Goal: Task Accomplishment & Management: Use online tool/utility

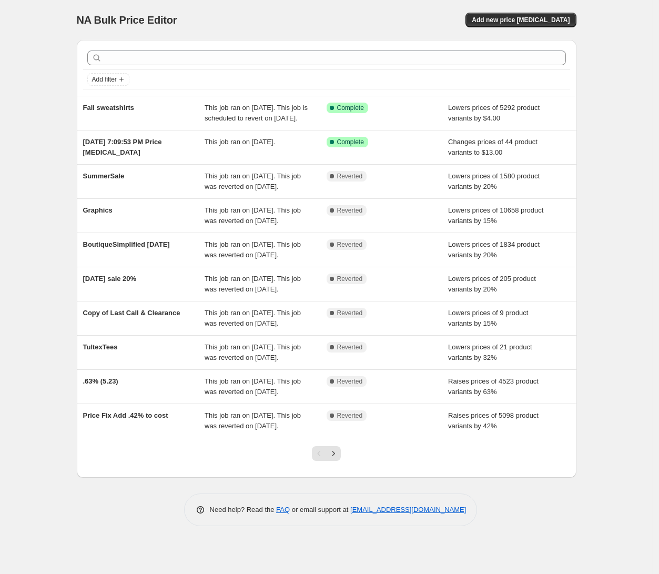
click at [434, 18] on div "Add new price [MEDICAL_DATA]" at bounding box center [451, 20] width 251 height 15
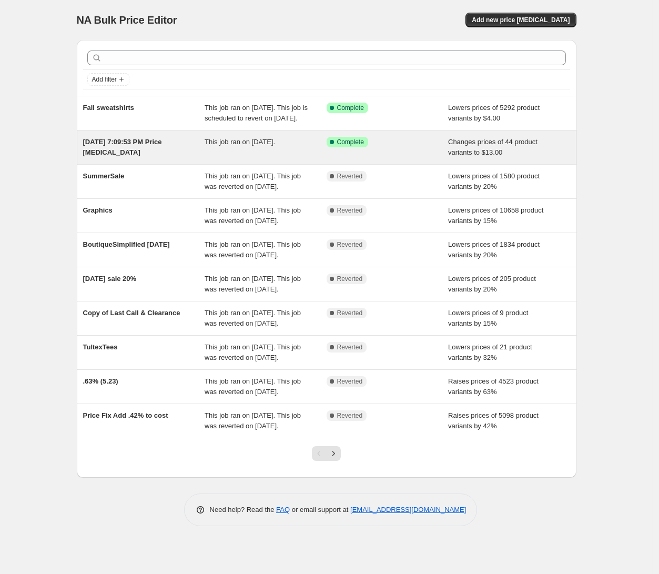
click at [387, 164] on div "[DATE] 7:09:53 PM Price [MEDICAL_DATA] This job ran on [DATE]. Success Complete…" at bounding box center [327, 147] width 500 height 34
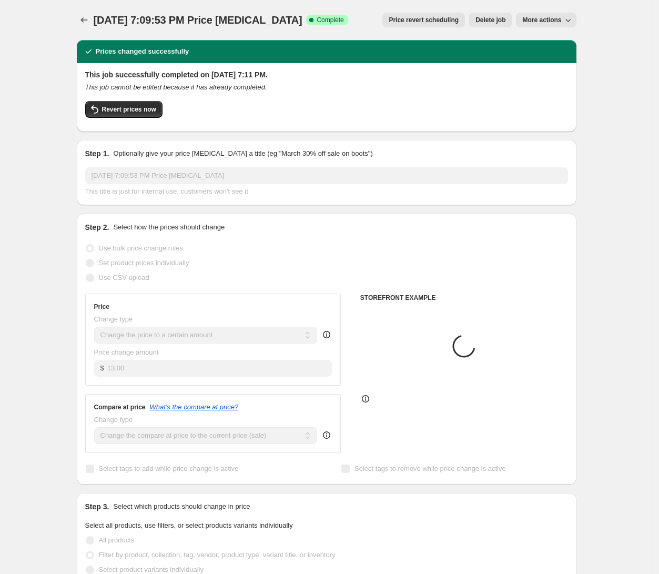
select select "collection"
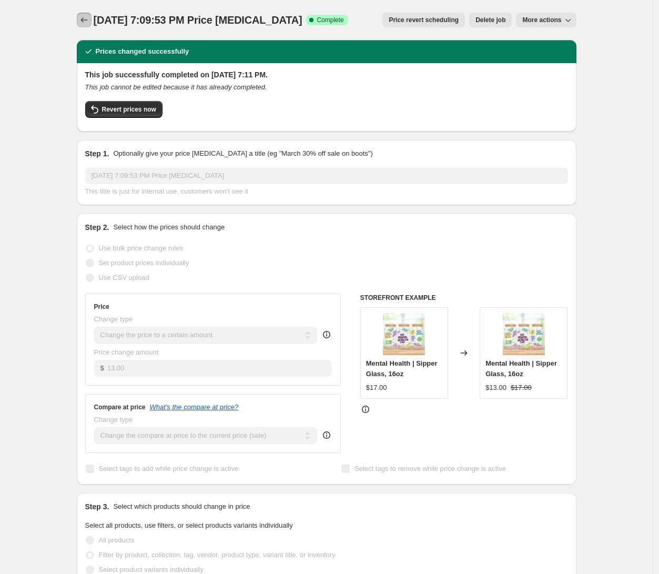
click at [89, 22] on icon "Price change jobs" at bounding box center [84, 20] width 11 height 11
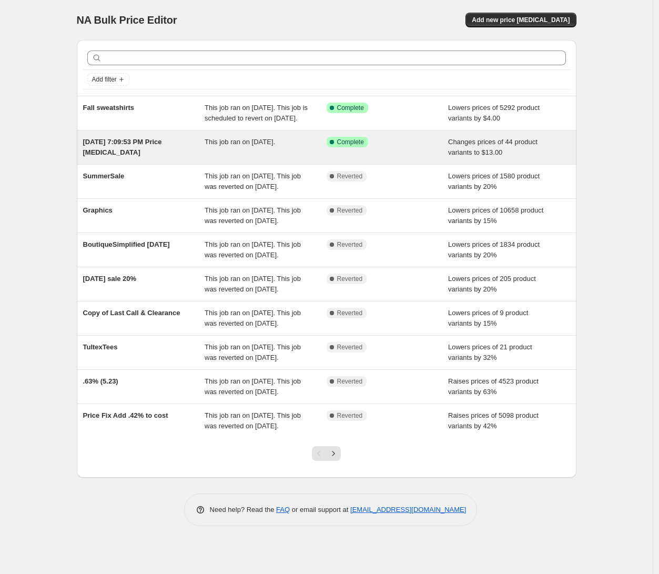
click at [373, 147] on div "Success Complete Complete" at bounding box center [380, 142] width 106 height 11
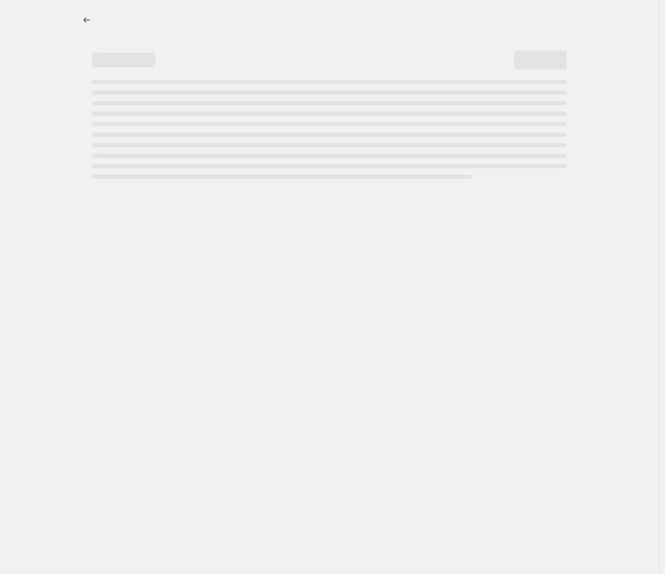
select select "collection"
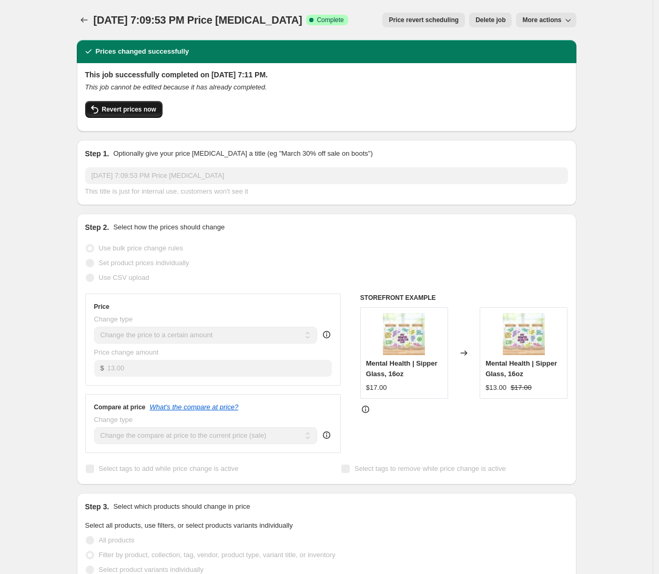
click at [135, 110] on span "Revert prices now" at bounding box center [129, 109] width 54 height 8
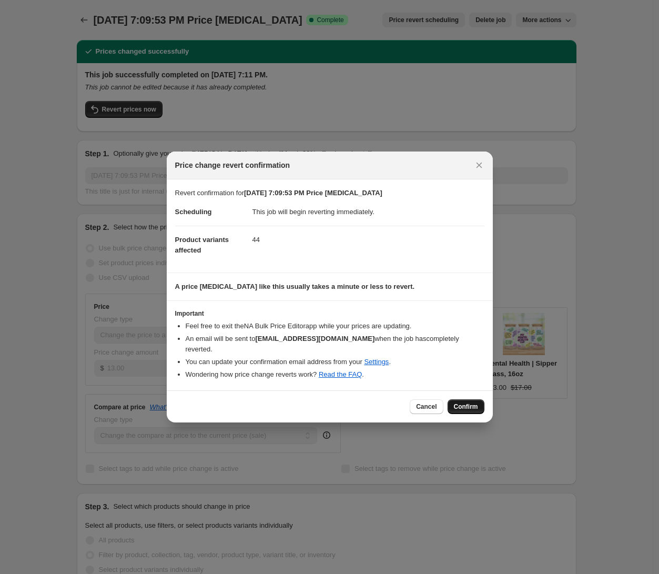
click at [471, 404] on span "Confirm" at bounding box center [466, 406] width 24 height 8
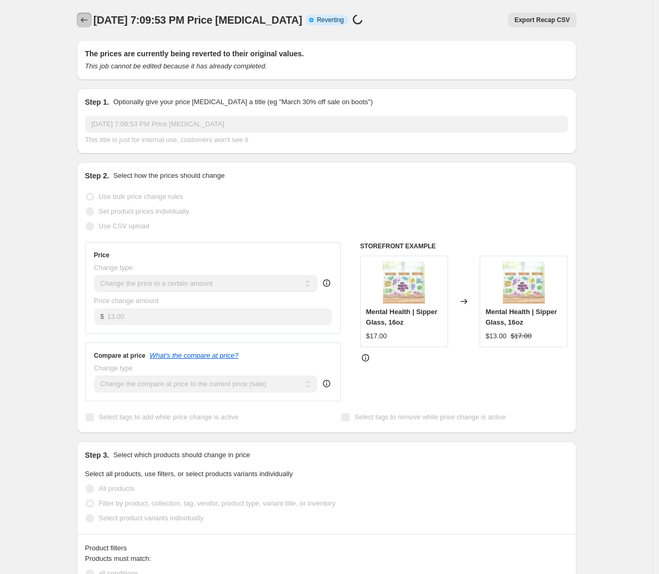
click at [89, 24] on icon "Price change jobs" at bounding box center [84, 20] width 11 height 11
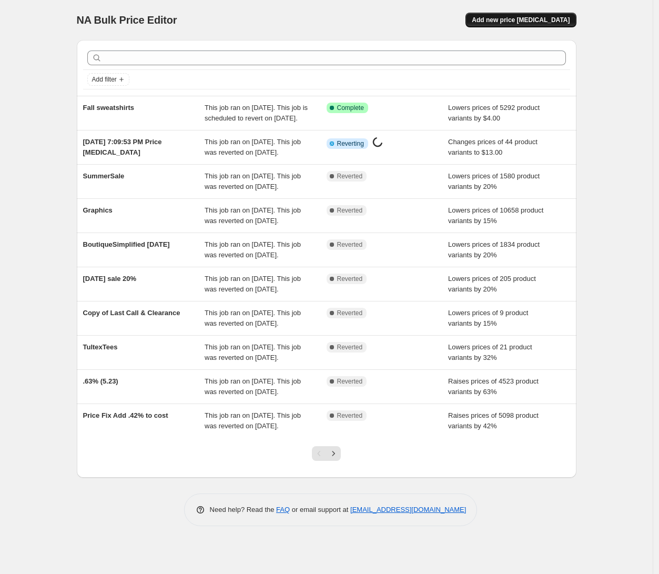
click at [532, 26] on button "Add new price [MEDICAL_DATA]" at bounding box center [520, 20] width 110 height 15
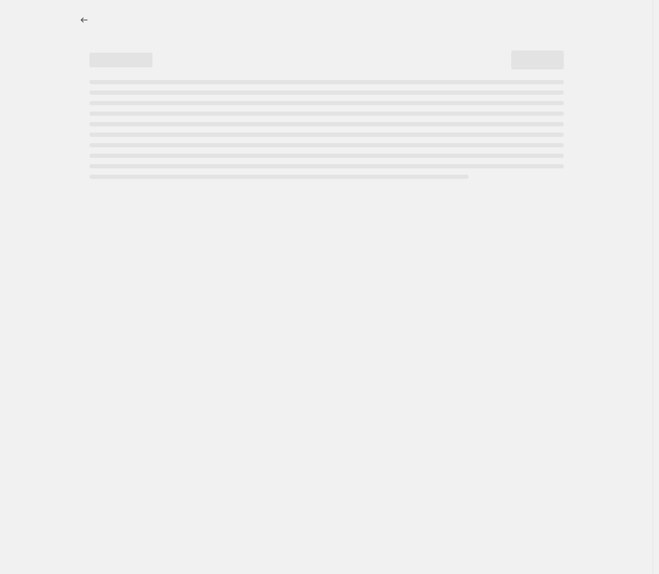
select select "percentage"
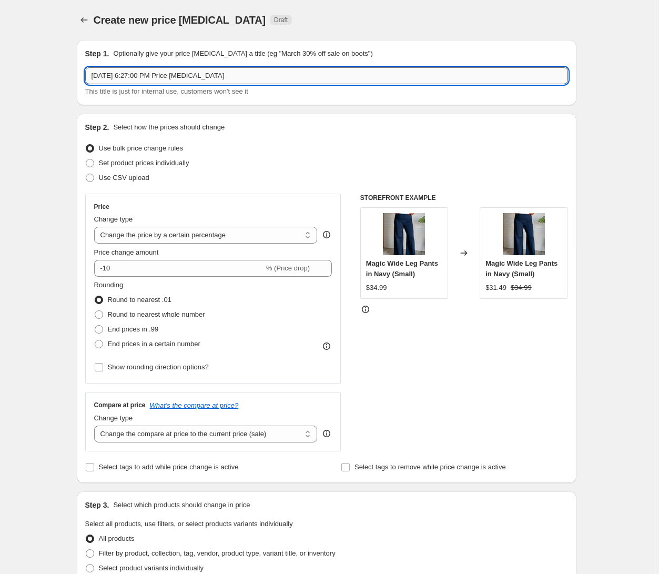
click at [261, 73] on input "[DATE] 6:27:00 PM Price [MEDICAL_DATA]" at bounding box center [326, 75] width 483 height 17
type input "Trial Free Shipping"
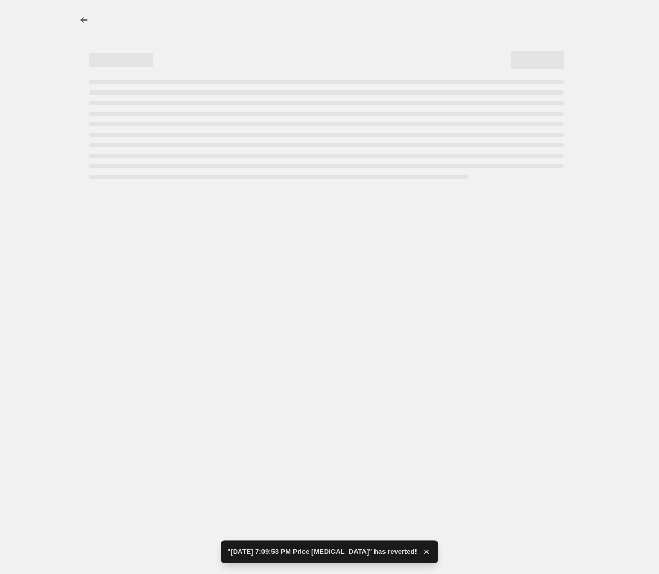
select select "percentage"
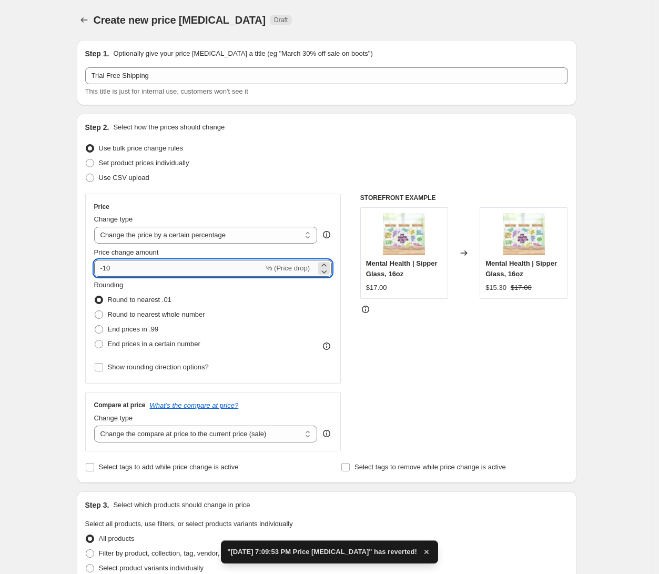
click at [202, 268] on input "-10" at bounding box center [179, 268] width 170 height 17
click at [190, 271] on input "-10" at bounding box center [179, 268] width 170 height 17
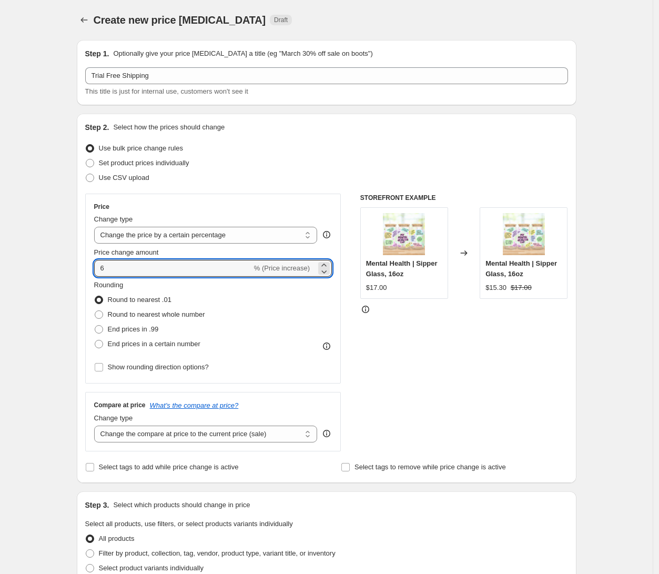
type input "6"
click at [418, 328] on div "STOREFRONT EXAMPLE Mental Health | Sipper Glass, 16oz $17.00 Changed to Mental …" at bounding box center [464, 323] width 208 height 258
click at [111, 272] on input "6" at bounding box center [173, 268] width 158 height 17
click at [437, 334] on div "STOREFRONT EXAMPLE Mental Health | Sipper Glass, 16oz $17.00 Changed to Mental …" at bounding box center [464, 323] width 208 height 258
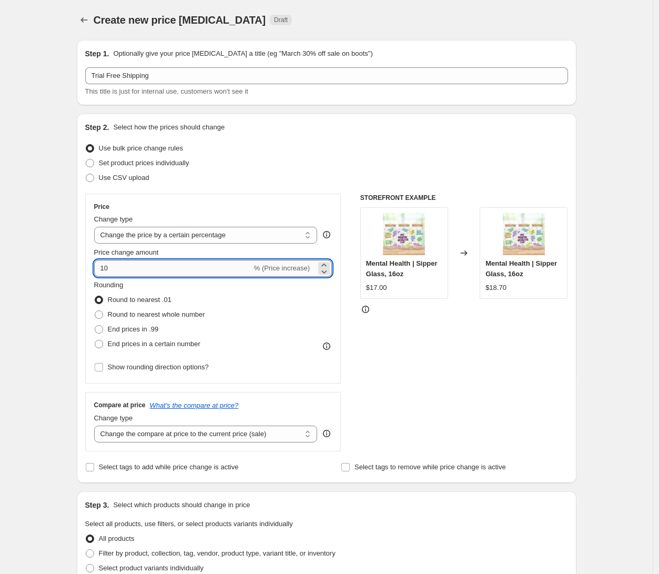
click at [142, 272] on input "10" at bounding box center [173, 268] width 158 height 17
type input "20"
click at [419, 327] on div "STOREFRONT EXAMPLE Mental Health | Sipper Glass, 16oz $17.00 Changed to Mental …" at bounding box center [464, 323] width 208 height 258
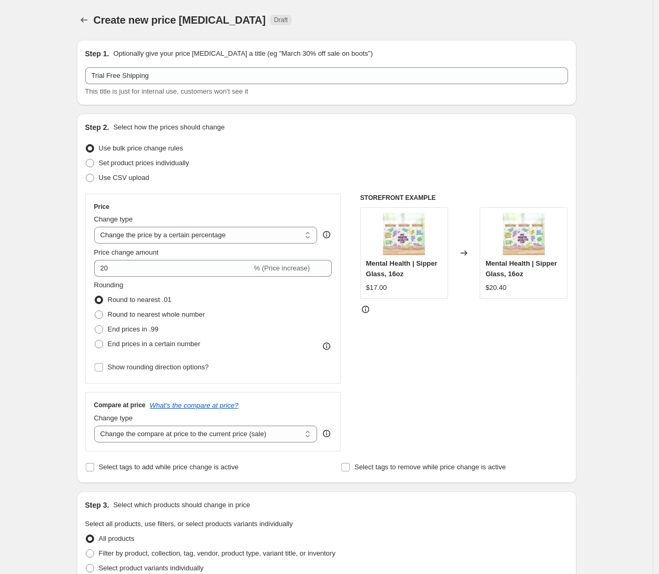
click at [424, 336] on div "STOREFRONT EXAMPLE Mental Health | Sipper Glass, 16oz $17.00 Changed to Mental …" at bounding box center [464, 323] width 208 height 258
click at [539, 336] on div "STOREFRONT EXAMPLE Mental Health | Sipper Glass, 16oz $17.00 Changed to Mental …" at bounding box center [464, 323] width 208 height 258
click at [446, 330] on div "STOREFRONT EXAMPLE Mental Health | Sipper Glass, 16oz $17.00 Changed to Mental …" at bounding box center [464, 323] width 208 height 258
click at [425, 337] on div "STOREFRONT EXAMPLE Mental Health | Sipper Glass, 16oz $17.00 Changed to Mental …" at bounding box center [464, 323] width 208 height 258
click at [140, 313] on span "Round to nearest whole number" at bounding box center [156, 314] width 97 height 8
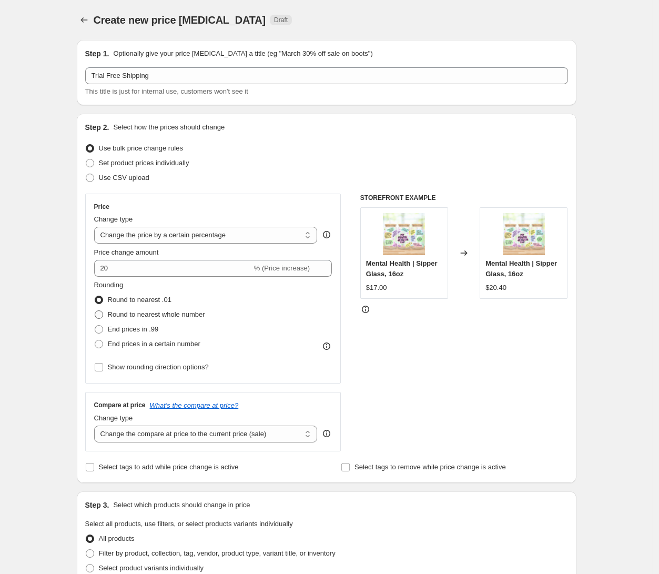
click at [95, 311] on input "Round to nearest whole number" at bounding box center [95, 310] width 1 height 1
radio input "true"
click at [135, 299] on span "Round to nearest .01" at bounding box center [140, 300] width 64 height 8
click at [95, 296] on input "Round to nearest .01" at bounding box center [95, 296] width 1 height 1
radio input "true"
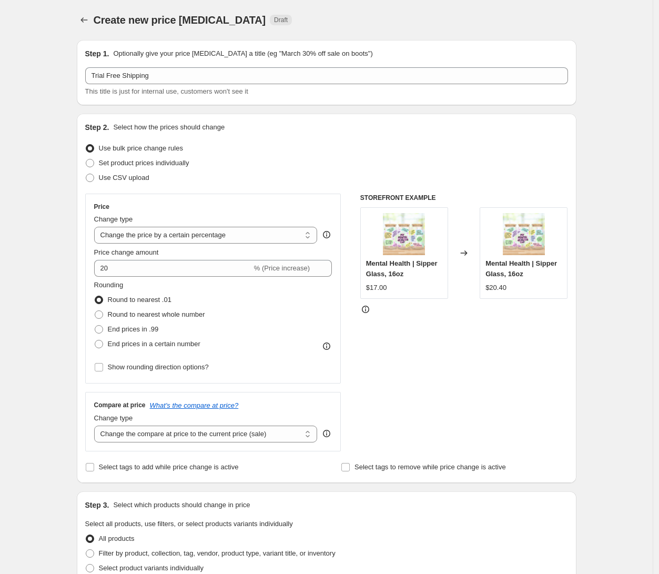
click at [407, 361] on div "STOREFRONT EXAMPLE Mental Health | Sipper Glass, 16oz $17.00 Changed to Mental …" at bounding box center [464, 323] width 208 height 258
click at [141, 317] on span "Round to nearest whole number" at bounding box center [156, 314] width 97 height 8
click at [95, 311] on input "Round to nearest whole number" at bounding box center [95, 310] width 1 height 1
radio input "true"
click at [146, 333] on span "End prices in .99" at bounding box center [133, 329] width 51 height 8
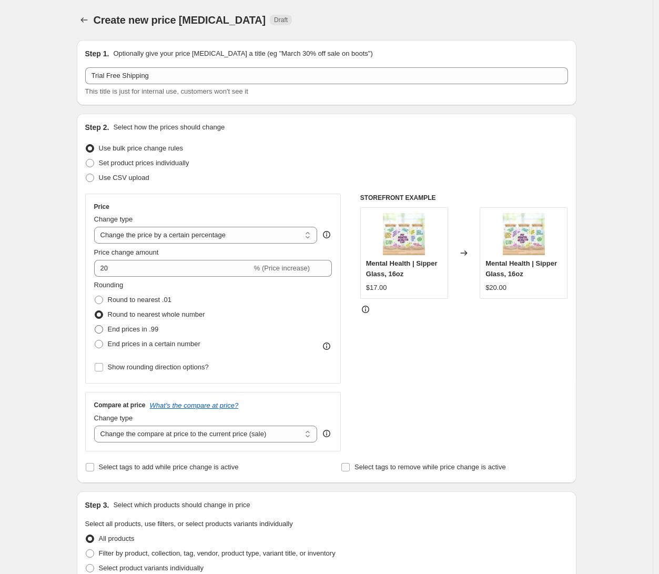
click at [95, 326] on input "End prices in .99" at bounding box center [95, 325] width 1 height 1
radio input "true"
click at [455, 356] on div "STOREFRONT EXAMPLE Mental Health | Sipper Glass, 16oz $17.00 Changed to Mental …" at bounding box center [464, 323] width 208 height 258
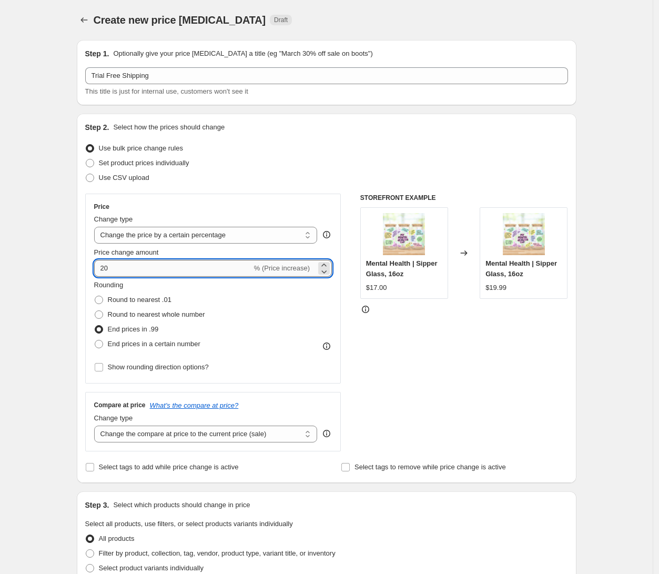
click at [131, 266] on input "20" at bounding box center [173, 268] width 158 height 17
type input "25"
click at [404, 343] on div "STOREFRONT EXAMPLE Mental Health | Sipper Glass, 16oz $17.00 Changed to Mental …" at bounding box center [464, 323] width 208 height 258
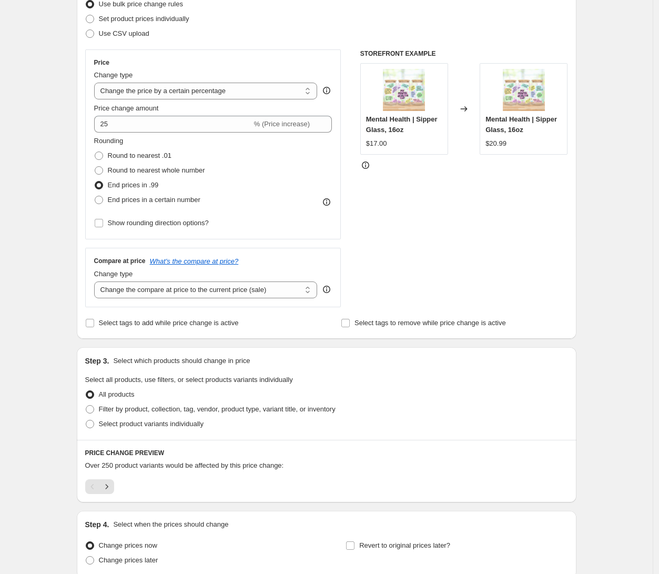
scroll to position [236, 0]
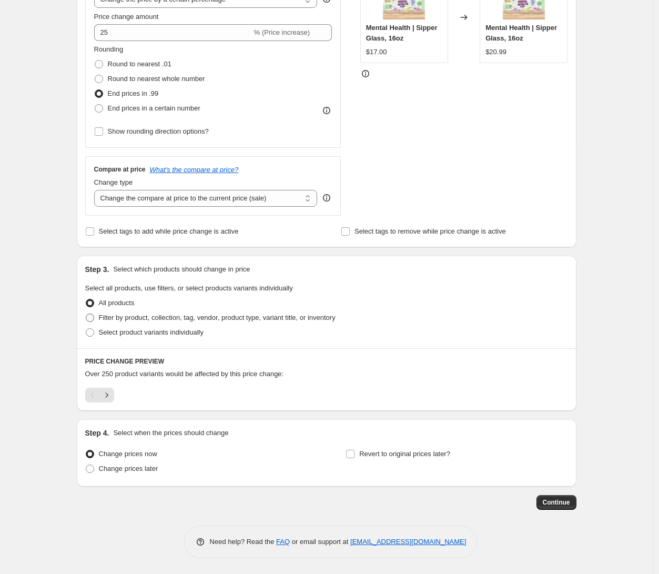
click at [182, 321] on span "Filter by product, collection, tag, vendor, product type, variant title, or inv…" at bounding box center [217, 317] width 237 height 8
click at [86, 314] on input "Filter by product, collection, tag, vendor, product type, variant title, or inv…" at bounding box center [86, 313] width 1 height 1
radio input "true"
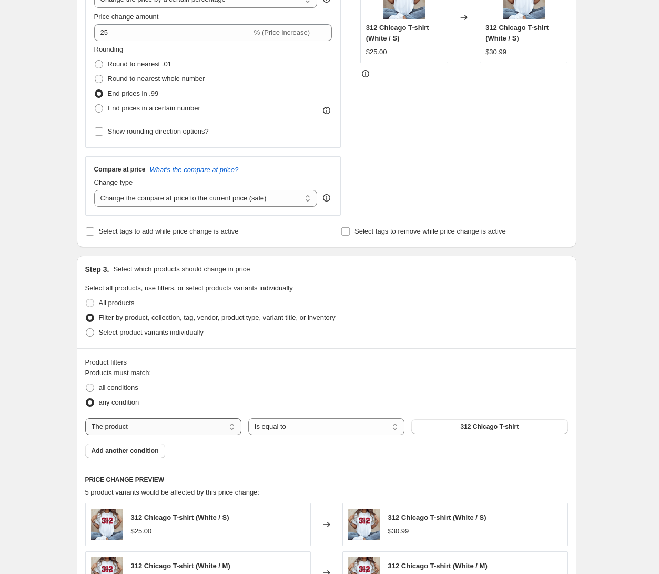
click at [188, 425] on select "The product The product's collection The product's tag The product's vendor The…" at bounding box center [163, 426] width 156 height 17
select select "vendor"
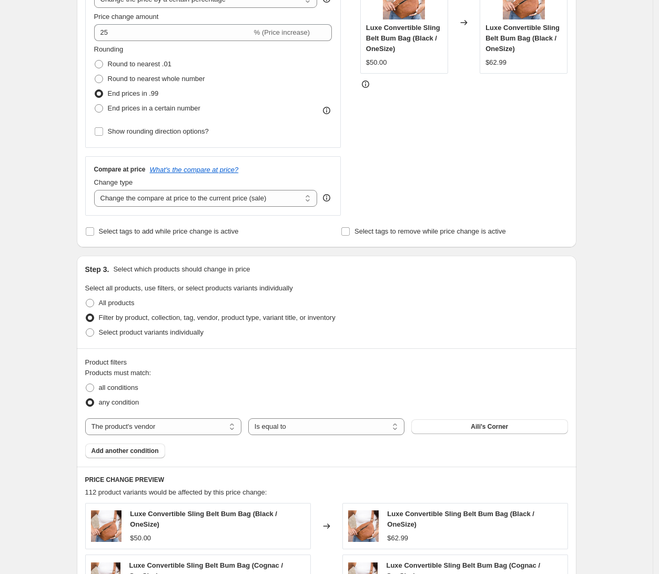
click at [169, 453] on div "Products must match: all conditions any condition The product The product's col…" at bounding box center [326, 413] width 483 height 90
click at [159, 452] on span "Add another condition" at bounding box center [125, 451] width 67 height 8
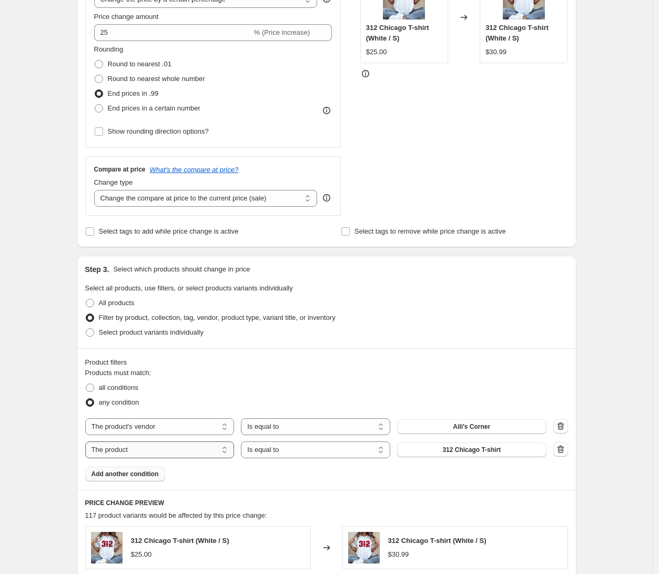
click at [184, 452] on select "The product The product's collection The product's tag The product's vendor The…" at bounding box center [159, 449] width 149 height 17
select select "vendor"
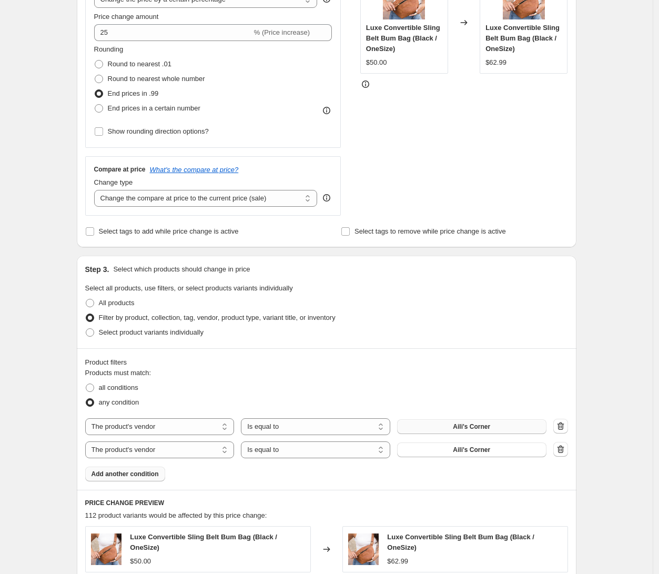
click at [482, 429] on span "Aili's Corner" at bounding box center [471, 426] width 37 height 8
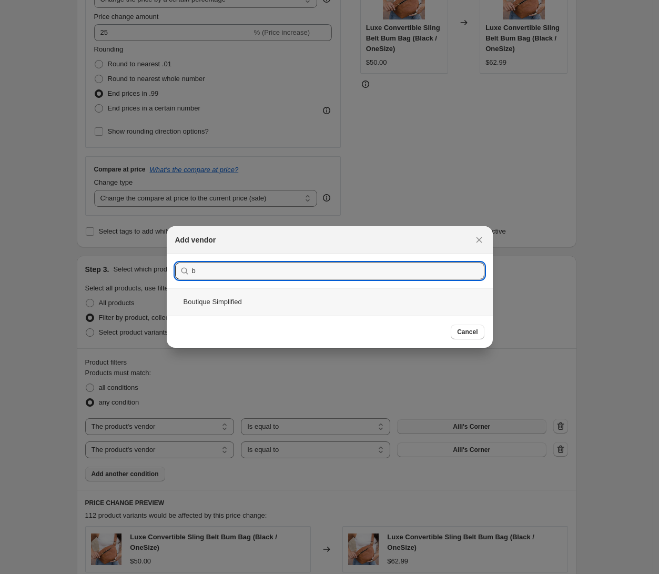
type input "b"
click at [277, 294] on div "Boutique Simplified" at bounding box center [330, 302] width 326 height 28
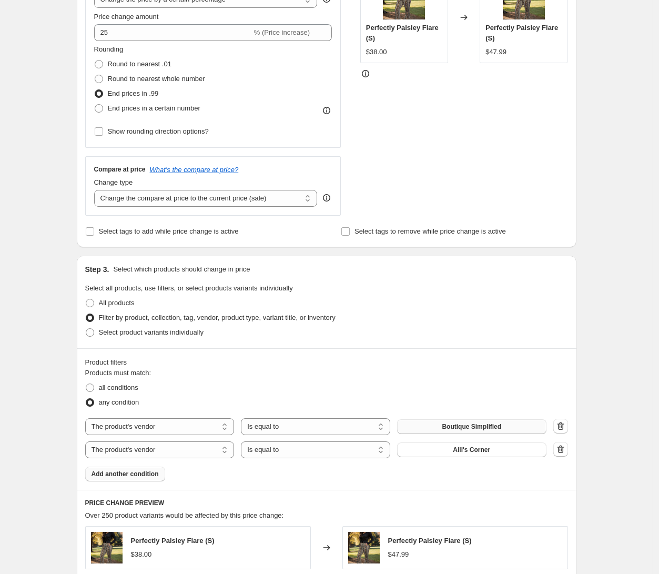
click at [603, 338] on div "Create new price [MEDICAL_DATA]. This page is ready Create new price [MEDICAL_D…" at bounding box center [326, 360] width 653 height 1193
click at [475, 454] on button "Aili's Corner" at bounding box center [471, 449] width 149 height 15
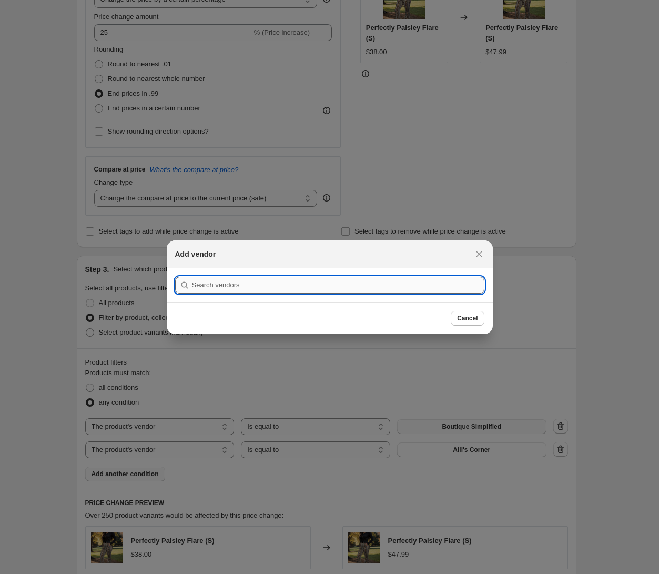
click at [290, 286] on input ":r9s:" at bounding box center [338, 285] width 292 height 17
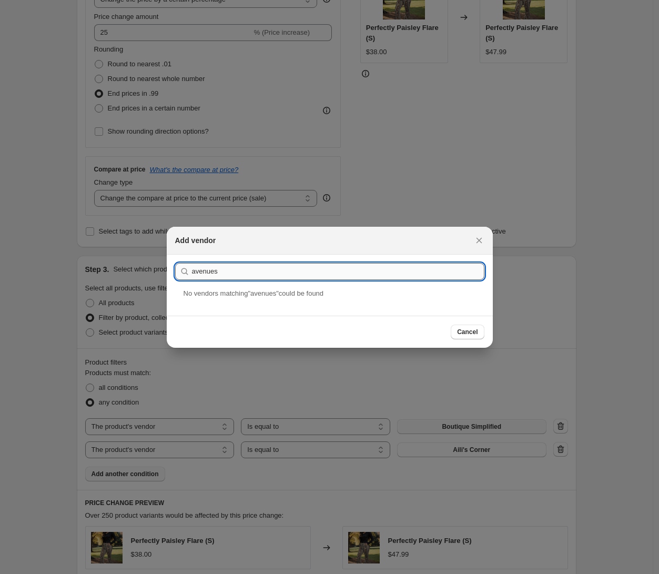
click at [229, 268] on input "avenues" at bounding box center [338, 271] width 292 height 17
type input "ave"
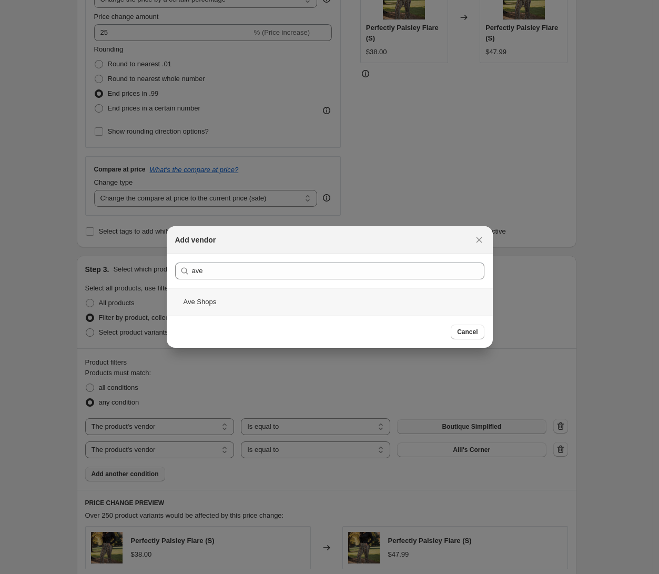
click at [232, 311] on div "Ave Shops" at bounding box center [330, 302] width 326 height 28
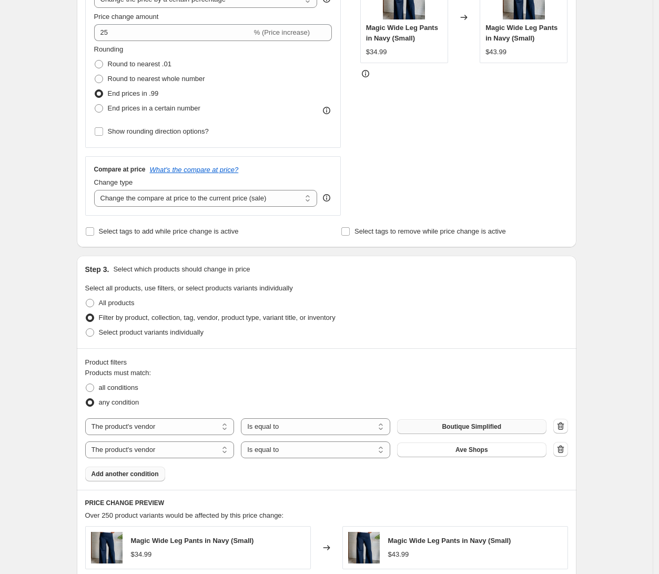
click at [112, 471] on span "Add another condition" at bounding box center [125, 474] width 67 height 8
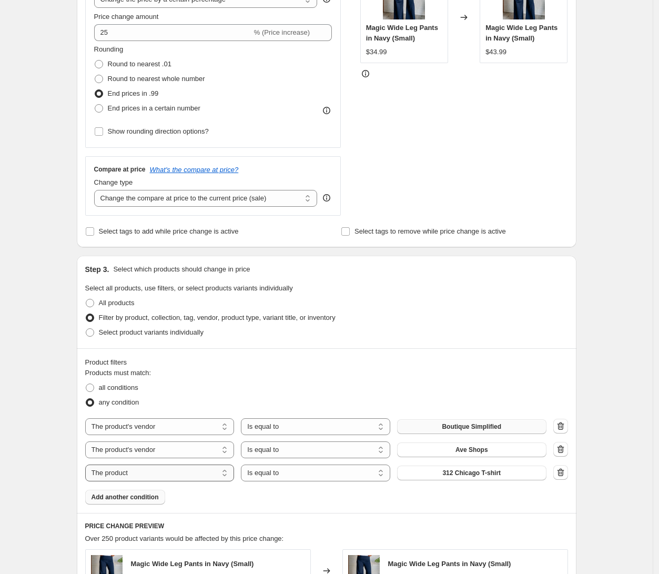
click at [190, 468] on select "The product The product's collection The product's tag The product's vendor The…" at bounding box center [159, 472] width 149 height 17
select select "vendor"
click at [463, 473] on span "Aili's Corner" at bounding box center [471, 473] width 37 height 8
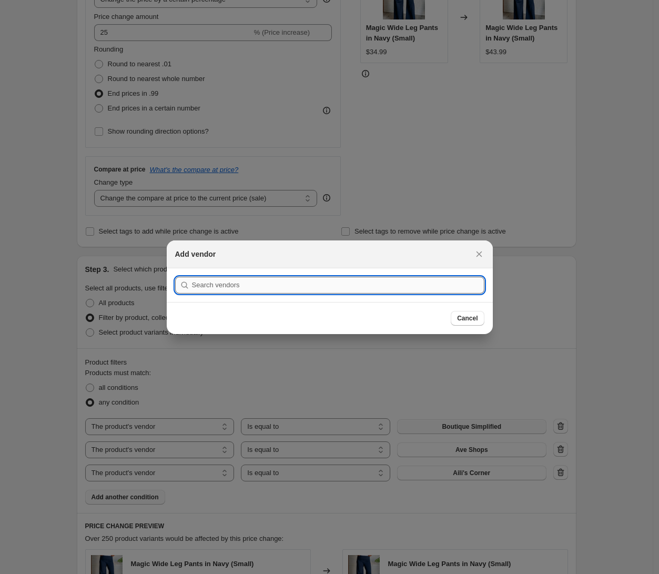
click at [319, 283] on input ":ra4:" at bounding box center [338, 285] width 292 height 17
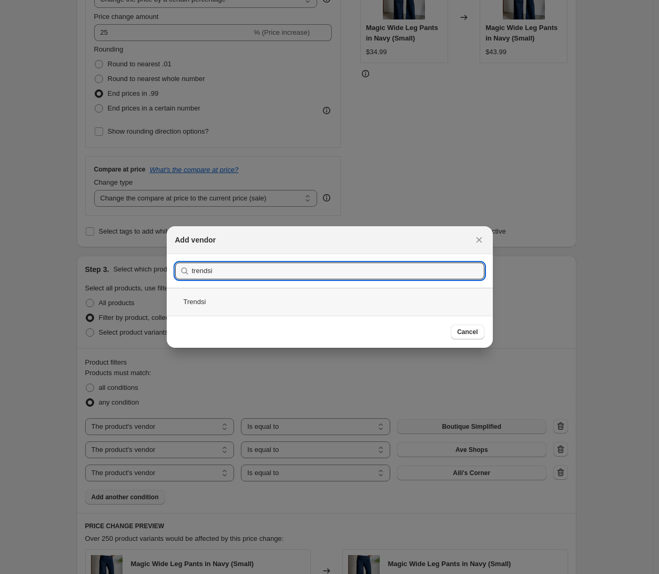
type input "trendsi"
click at [350, 302] on div "Trendsi" at bounding box center [330, 302] width 326 height 28
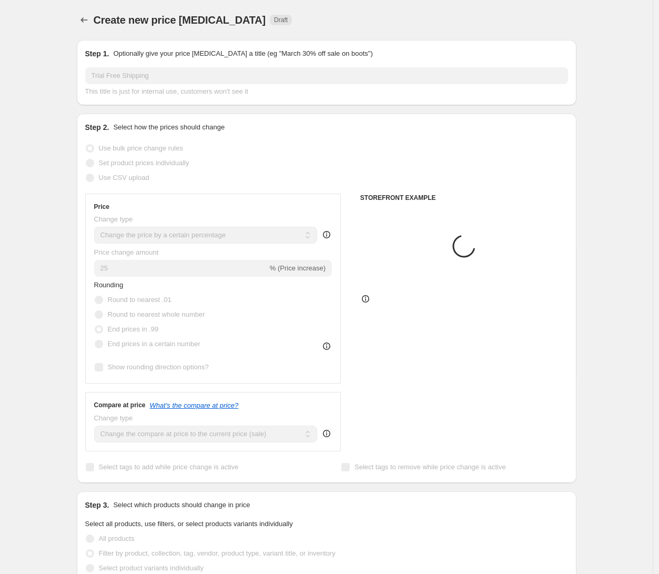
scroll to position [236, 0]
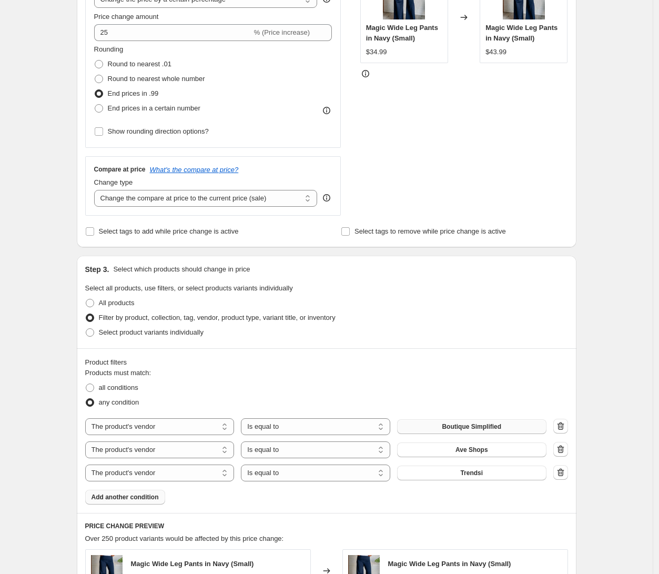
click at [602, 408] on div "Create new price [MEDICAL_DATA]. This page is ready Create new price [MEDICAL_D…" at bounding box center [326, 372] width 653 height 1216
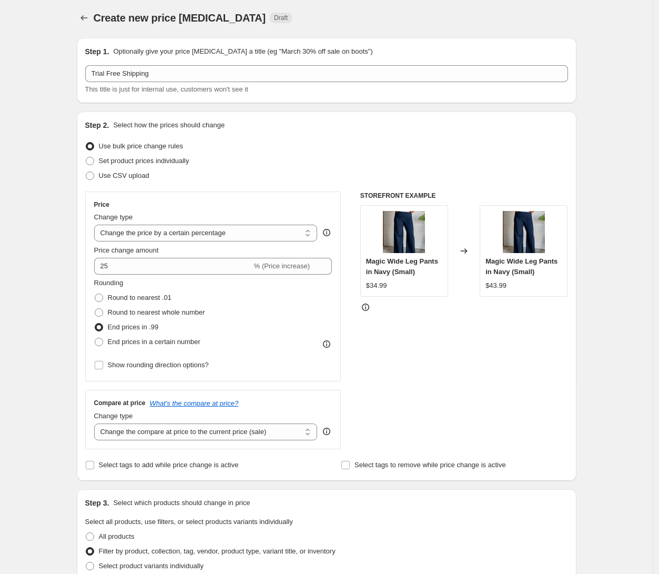
scroll to position [0, 0]
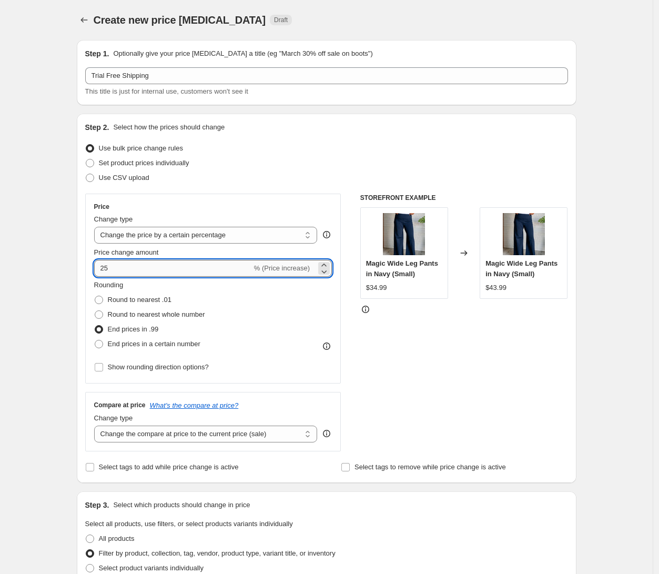
click at [114, 270] on input "25" at bounding box center [173, 268] width 158 height 17
click at [411, 343] on div "STOREFRONT EXAMPLE Magic Wide Leg Pants in Navy (Small) $34.99 Changed to Magic…" at bounding box center [464, 323] width 208 height 258
click at [438, 321] on div "STOREFRONT EXAMPLE Magic Wide Leg Pants in Navy (Small) $34.99 Changed to Magic…" at bounding box center [464, 323] width 208 height 258
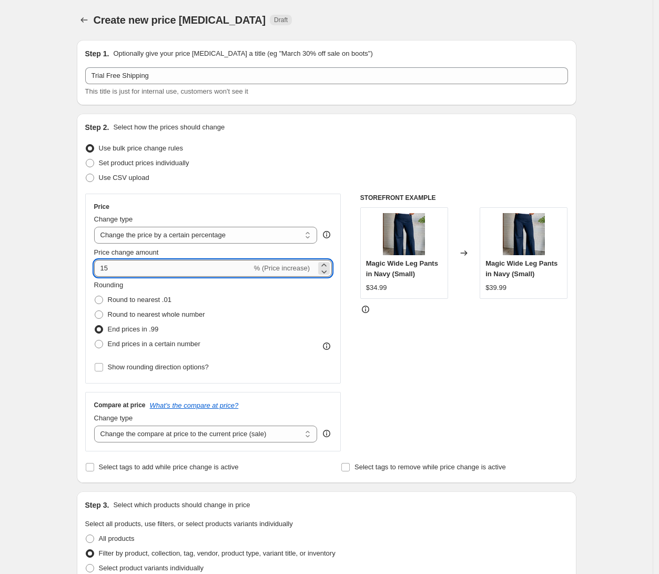
click at [127, 273] on input "15" at bounding box center [173, 268] width 158 height 17
click at [422, 365] on div "STOREFRONT EXAMPLE Magic Wide Leg Pants in Navy (Small) $34.99 Changed to Magic…" at bounding box center [464, 323] width 208 height 258
click at [124, 273] on input "17" at bounding box center [173, 268] width 158 height 17
click at [471, 337] on div "STOREFRONT EXAMPLE Magic Wide Leg Pants in Navy (Small) $34.99 Changed to Magic…" at bounding box center [464, 323] width 208 height 258
click at [505, 335] on div "STOREFRONT EXAMPLE Magic Wide Leg Pants in Navy (Small) $34.99 Changed to Magic…" at bounding box center [464, 323] width 208 height 258
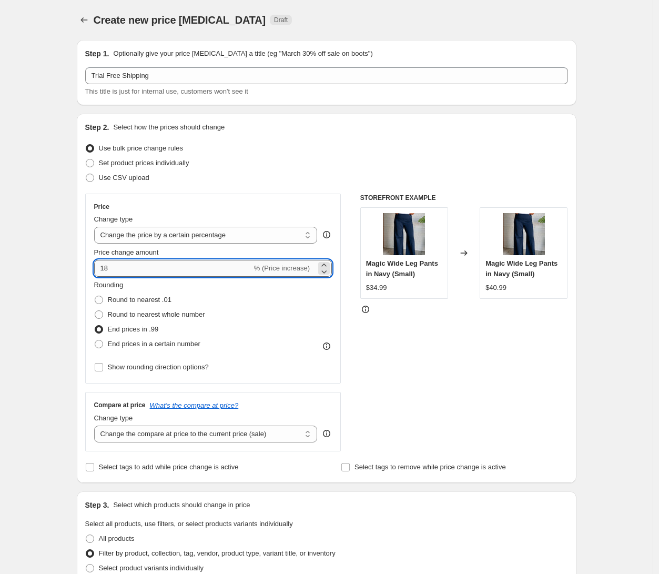
click at [209, 271] on input "18" at bounding box center [173, 268] width 158 height 17
click at [474, 339] on div "STOREFRONT EXAMPLE Magic Wide Leg Pants in Navy (Small) $34.99 Changed to Magic…" at bounding box center [464, 323] width 208 height 258
click at [205, 265] on input "19" at bounding box center [173, 268] width 158 height 17
click at [437, 377] on div "STOREFRONT EXAMPLE Magic Wide Leg Pants in Navy (Small) $34.99 Changed to Magic…" at bounding box center [464, 323] width 208 height 258
click at [120, 271] on input "19" at bounding box center [173, 268] width 158 height 17
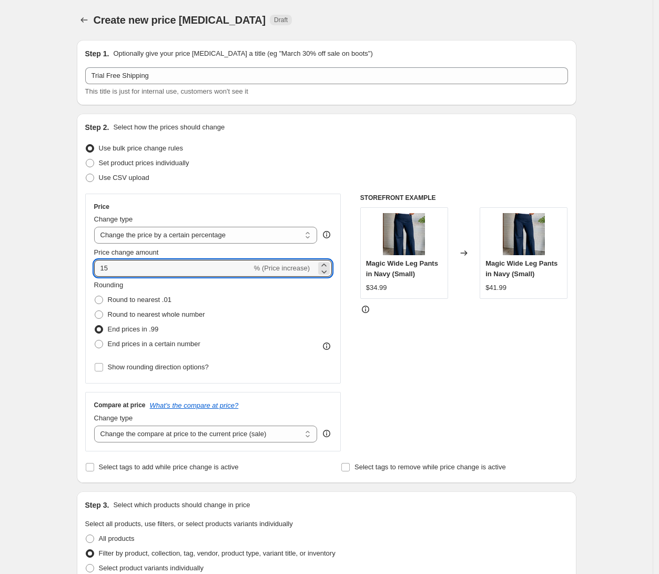
click at [489, 380] on div "STOREFRONT EXAMPLE Magic Wide Leg Pants in Navy (Small) $34.99 Changed to Magic…" at bounding box center [464, 323] width 208 height 258
click at [177, 270] on input "15" at bounding box center [173, 268] width 158 height 17
type input "16"
click at [511, 327] on div "STOREFRONT EXAMPLE Magic Wide Leg Pants in Navy (Small) $34.99 Changed to Magic…" at bounding box center [464, 323] width 208 height 258
click at [202, 269] on input "16" at bounding box center [173, 268] width 158 height 17
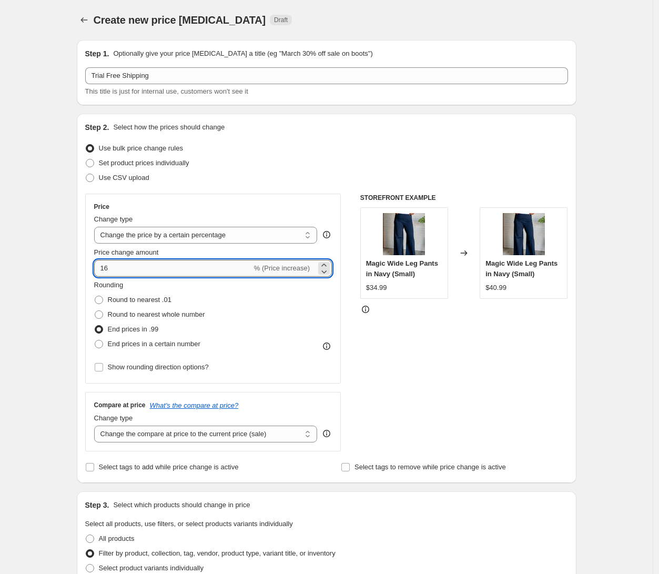
click at [202, 269] on input "16" at bounding box center [173, 268] width 158 height 17
type input "0"
click at [215, 232] on select "Change the price to a certain amount Change the price by a certain amount Chang…" at bounding box center [206, 235] width 224 height 17
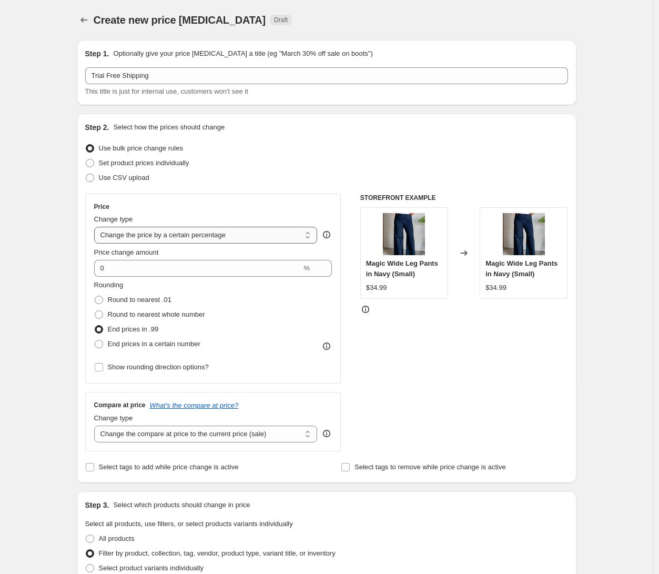
select select "by"
click at [97, 227] on select "Change the price to a certain amount Change the price by a certain amount Chang…" at bounding box center [206, 235] width 224 height 17
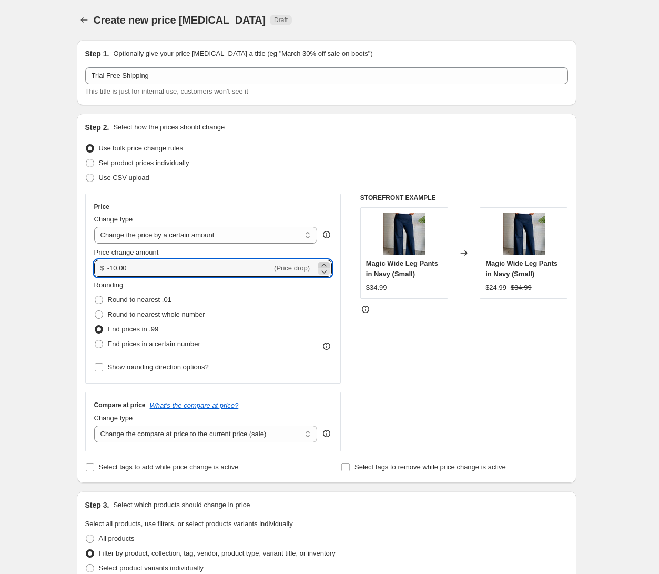
click at [324, 263] on icon at bounding box center [324, 265] width 11 height 11
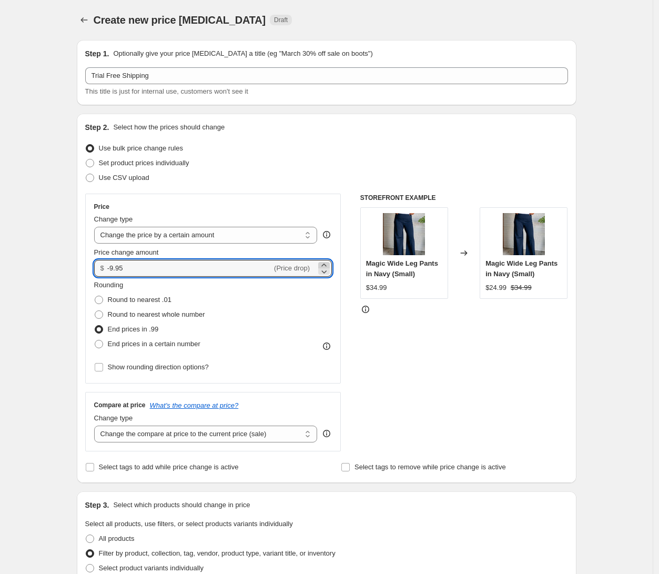
click at [324, 263] on icon at bounding box center [324, 265] width 11 height 11
click at [194, 272] on input "-9.93" at bounding box center [189, 268] width 165 height 17
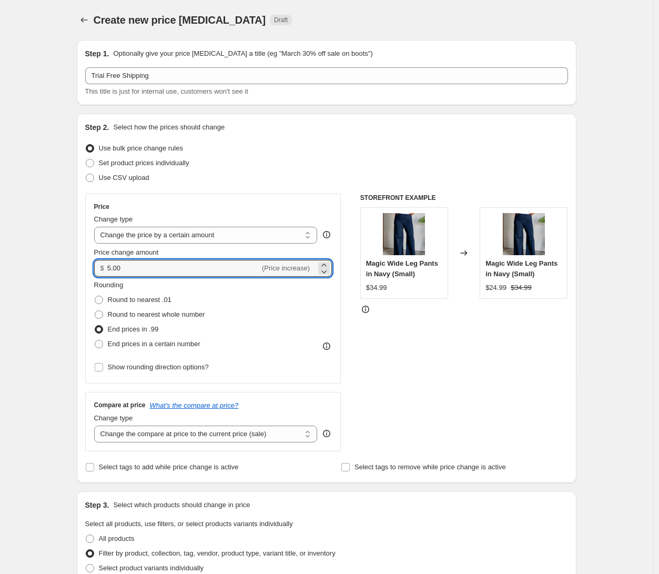
click at [413, 326] on div "STOREFRONT EXAMPLE Magic Wide Leg Pants in Navy (Small) $34.99 Changed to Magic…" at bounding box center [464, 323] width 208 height 258
click at [143, 267] on input "5.00" at bounding box center [183, 268] width 153 height 17
type input "6.00"
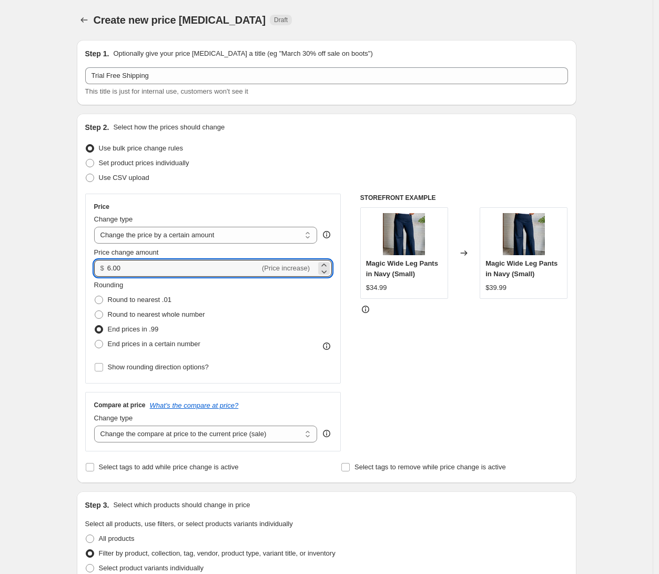
click at [448, 332] on div "STOREFRONT EXAMPLE Magic Wide Leg Pants in Navy (Small) $34.99 Changed to Magic…" at bounding box center [464, 323] width 208 height 258
click at [454, 335] on div "STOREFRONT EXAMPLE Magic Wide Leg Pants in Navy (Small) $34.99 Changed to Magic…" at bounding box center [464, 323] width 208 height 258
click at [458, 333] on div "STOREFRONT EXAMPLE Magic Wide Leg Pants in Navy (Small) $34.99 Changed to Magic…" at bounding box center [464, 323] width 208 height 258
click at [442, 335] on div "STOREFRONT EXAMPLE Magic Wide Leg Pants in Navy (Small) $34.99 Changed to Magic…" at bounding box center [464, 323] width 208 height 258
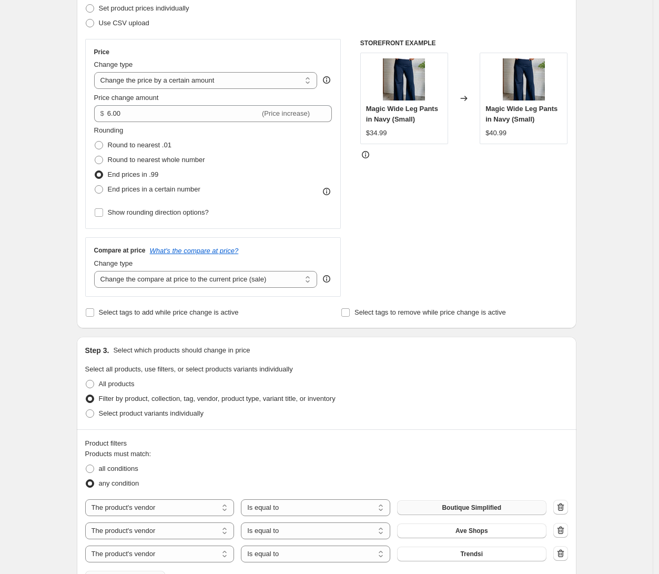
scroll to position [160, 0]
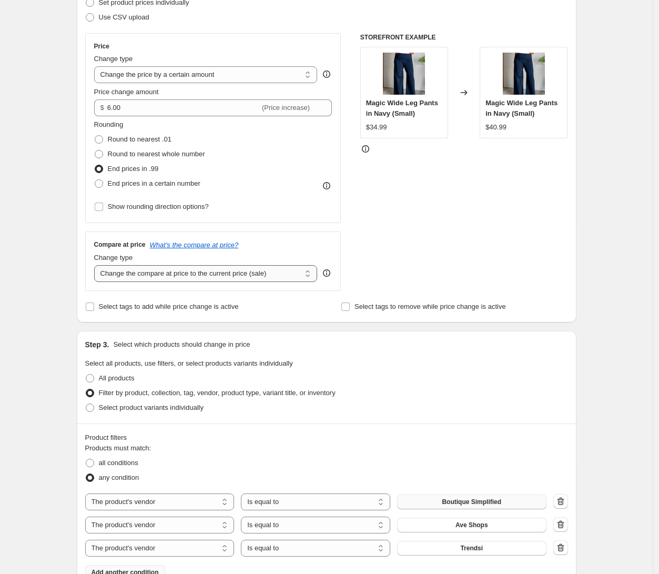
click at [276, 273] on select "Change the compare at price to the current price (sale) Change the compare at p…" at bounding box center [206, 273] width 224 height 17
click at [97, 265] on select "Change the compare at price to the current price (sale) Change the compare at p…" at bounding box center [206, 273] width 224 height 17
click at [400, 225] on div "STOREFRONT EXAMPLE Magic Wide Leg Pants in Navy (Small) $34.99 Changed to Magic…" at bounding box center [464, 162] width 208 height 258
click at [282, 275] on select "Change the compare at price to the current price (sale) Change the compare at p…" at bounding box center [206, 273] width 224 height 17
select select "remove"
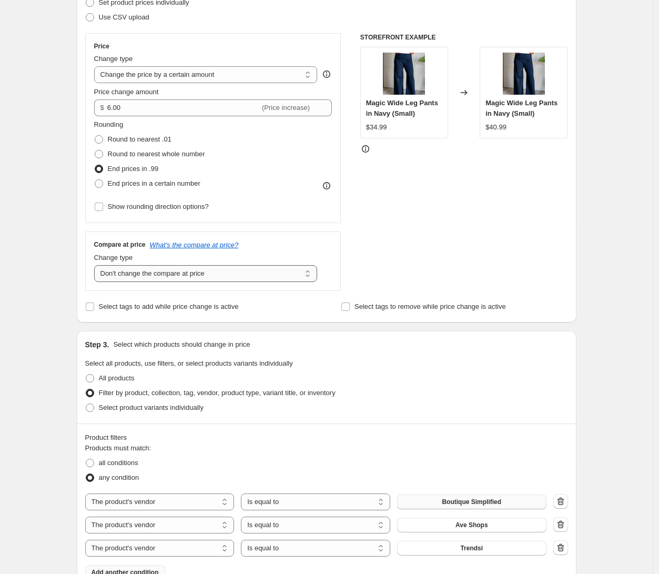
click at [97, 265] on select "Change the compare at price to the current price (sale) Change the compare at p…" at bounding box center [206, 273] width 224 height 17
click at [381, 252] on div "STOREFRONT EXAMPLE Magic Wide Leg Pants in Navy (Small) $34.99 Changed to Magic…" at bounding box center [464, 162] width 208 height 258
click at [239, 248] on icon "What's the compare at price?" at bounding box center [194, 245] width 89 height 8
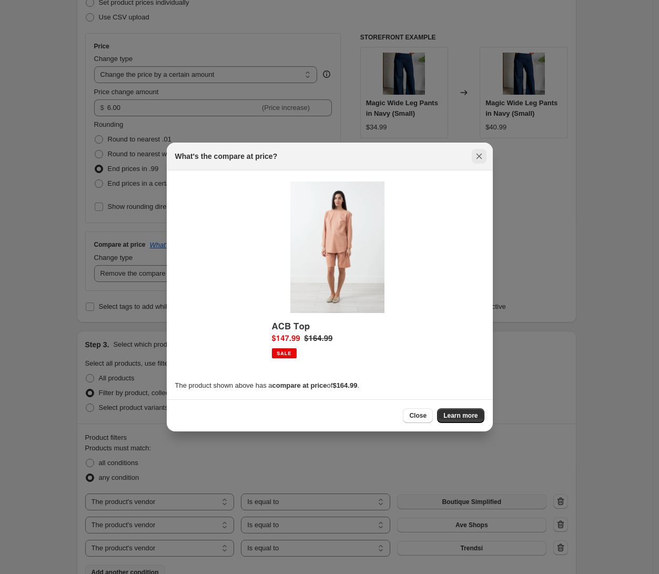
click at [479, 158] on icon "Close" at bounding box center [479, 156] width 11 height 11
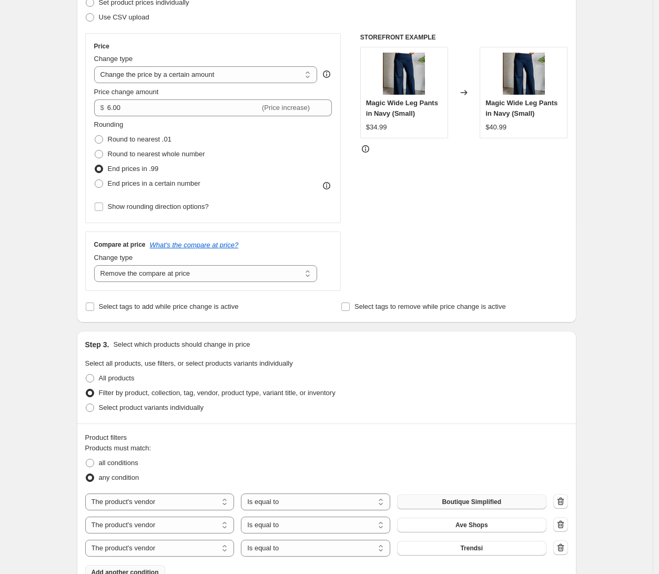
click at [364, 240] on div "STOREFRONT EXAMPLE Magic Wide Leg Pants in Navy (Small) $34.99 Changed to Magic…" at bounding box center [464, 162] width 208 height 258
click at [383, 265] on div "STOREFRONT EXAMPLE Magic Wide Leg Pants in Navy (Small) $34.99 Changed to Magic…" at bounding box center [464, 162] width 208 height 258
click at [227, 310] on span "Select tags to add while price change is active" at bounding box center [169, 306] width 140 height 8
click at [94, 310] on input "Select tags to add while price change is active" at bounding box center [90, 306] width 8 height 8
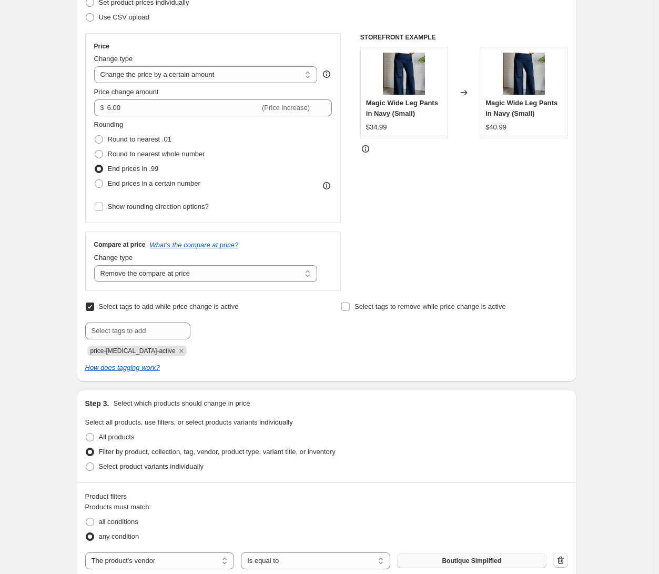
click at [227, 310] on span "Select tags to add while price change is active" at bounding box center [169, 306] width 140 height 8
click at [94, 310] on input "Select tags to add while price change is active" at bounding box center [90, 306] width 8 height 8
checkbox input "false"
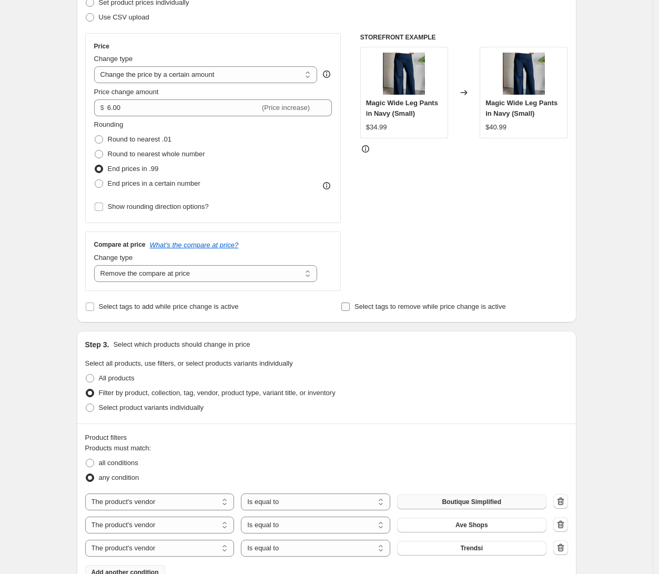
click at [393, 309] on span "Select tags to remove while price change is active" at bounding box center [429, 306] width 151 height 8
click at [350, 309] on input "Select tags to remove while price change is active" at bounding box center [345, 306] width 8 height 8
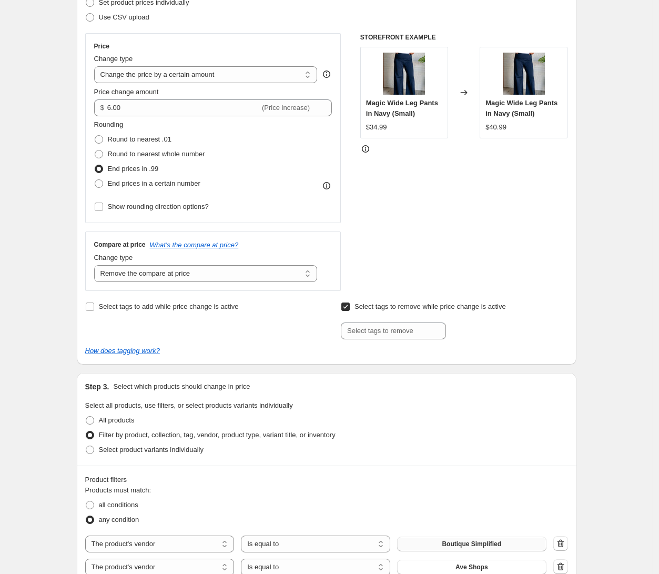
click at [393, 309] on span "Select tags to remove while price change is active" at bounding box center [429, 306] width 151 height 8
click at [350, 309] on input "Select tags to remove while price change is active" at bounding box center [345, 306] width 8 height 8
checkbox input "false"
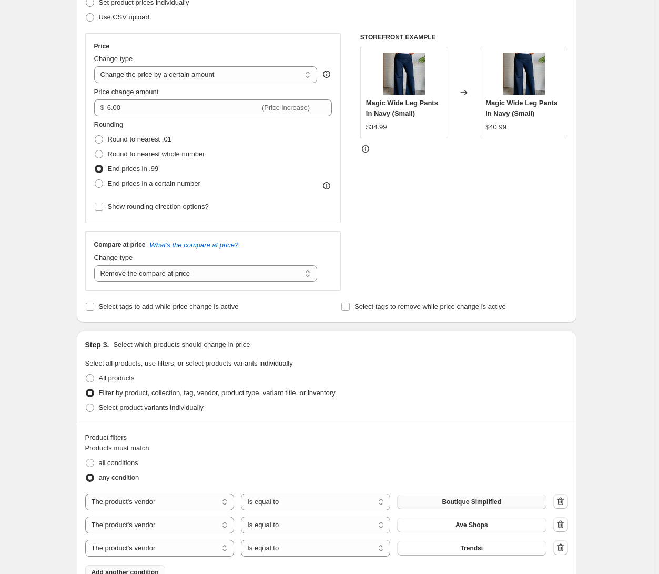
click at [361, 266] on div "Price Change type Change the price to a certain amount Change the price by a ce…" at bounding box center [326, 162] width 483 height 258
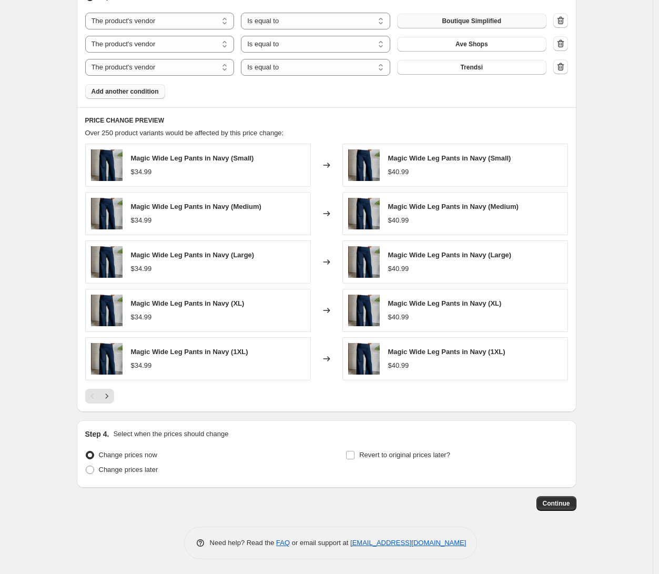
scroll to position [642, 0]
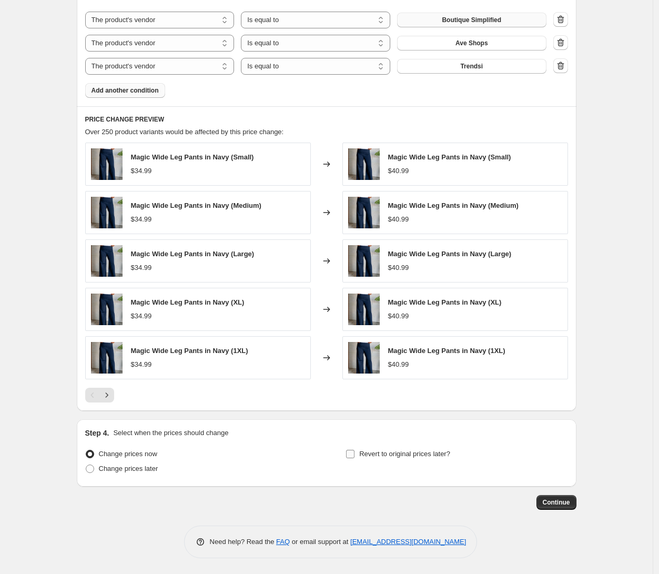
click at [384, 458] on span "Revert to original prices later?" at bounding box center [404, 454] width 91 height 11
click at [354, 458] on input "Revert to original prices later?" at bounding box center [350, 454] width 8 height 8
checkbox input "true"
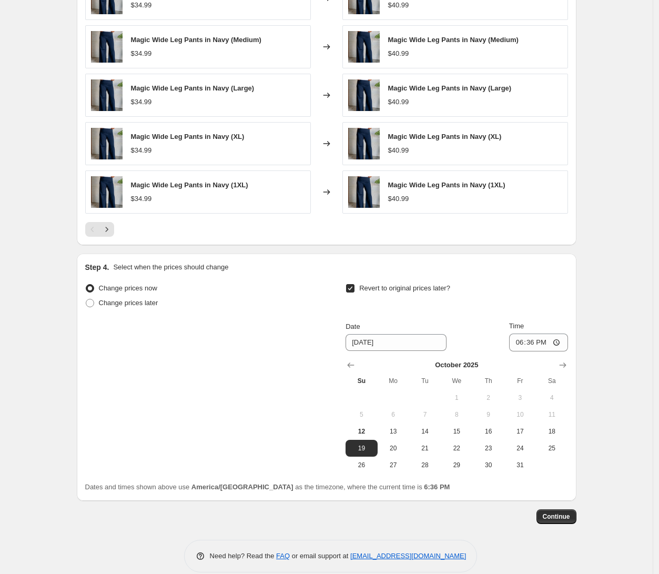
scroll to position [810, 0]
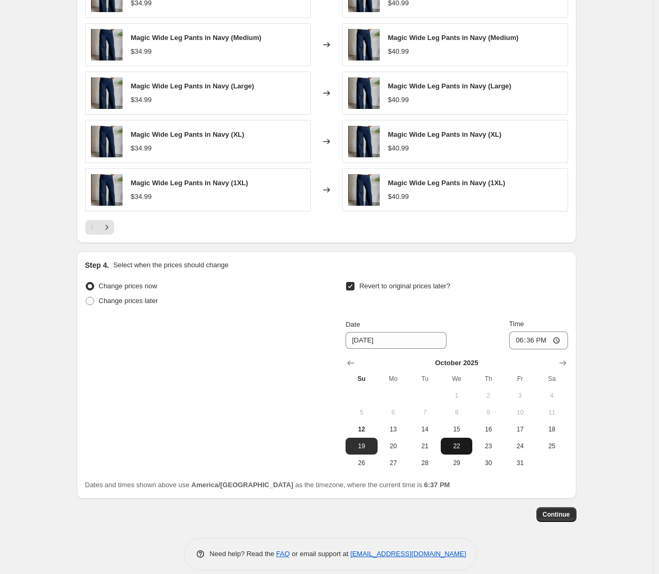
click at [461, 445] on span "22" at bounding box center [456, 446] width 23 height 8
type input "[DATE]"
click at [540, 337] on input "18:36" at bounding box center [538, 340] width 59 height 18
click at [555, 344] on input "18:36" at bounding box center [538, 340] width 59 height 18
type input "07:00"
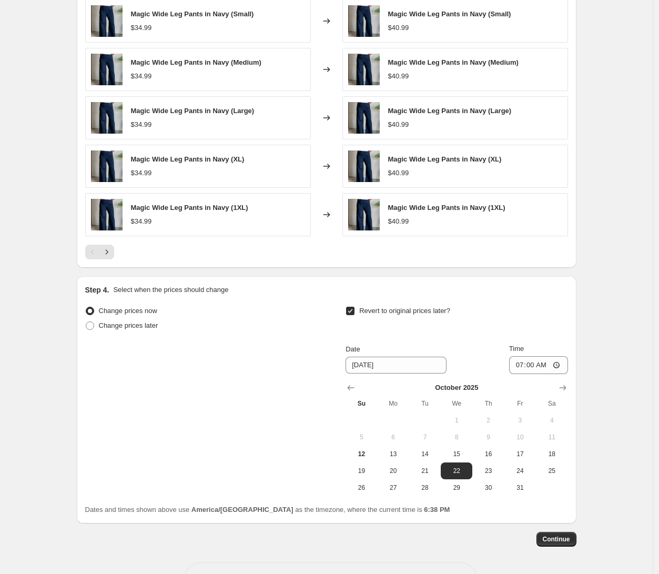
scroll to position [822, 0]
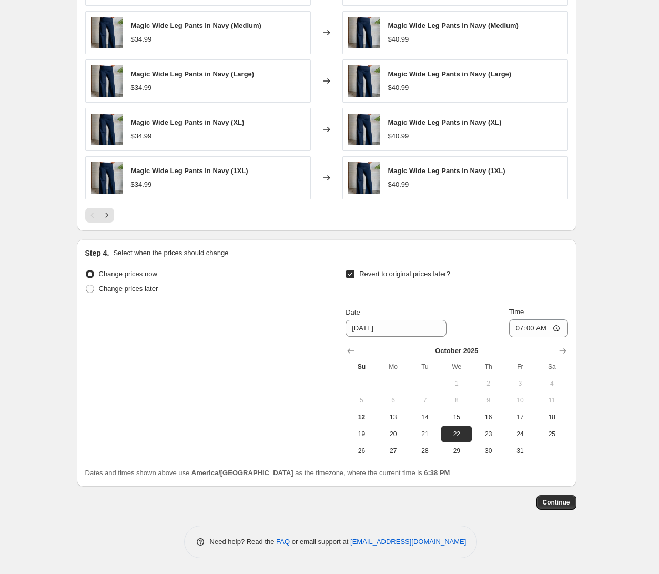
drag, startPoint x: 569, startPoint y: 502, endPoint x: 564, endPoint y: 383, distance: 119.0
click at [561, 498] on span "Continue" at bounding box center [556, 502] width 27 height 8
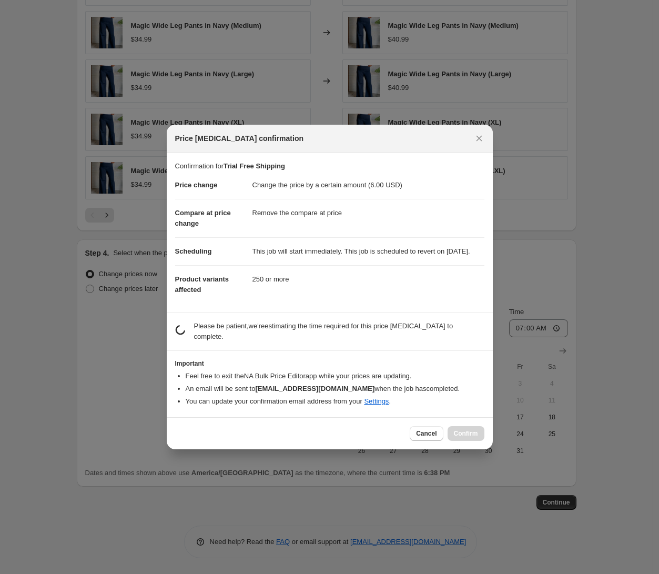
click at [595, 110] on div at bounding box center [329, 287] width 659 height 574
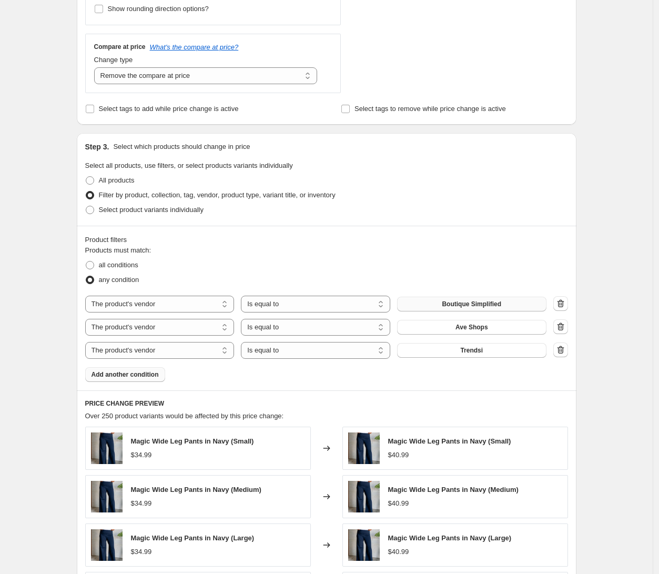
scroll to position [822, 0]
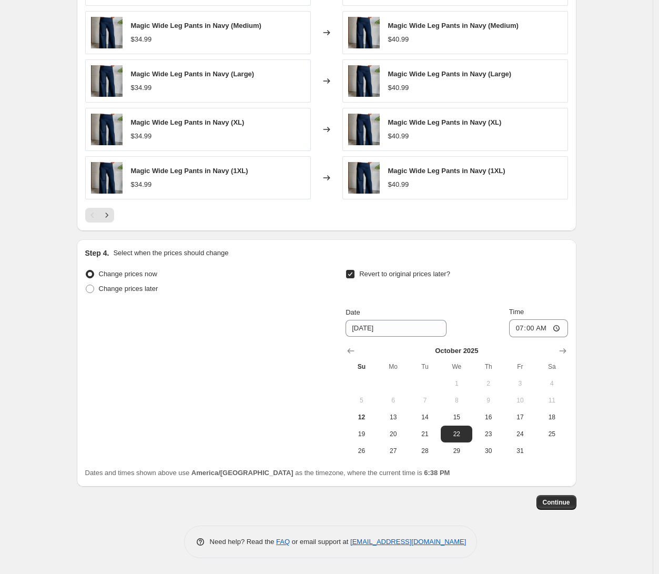
click at [564, 505] on span "Continue" at bounding box center [556, 502] width 27 height 8
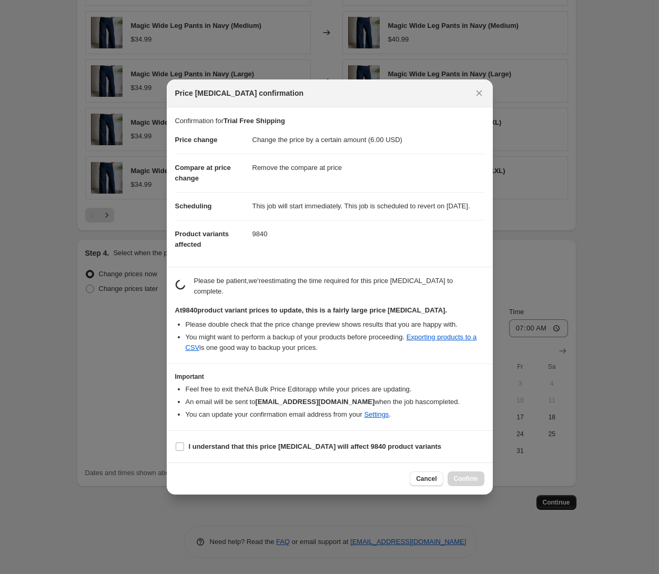
scroll to position [0, 0]
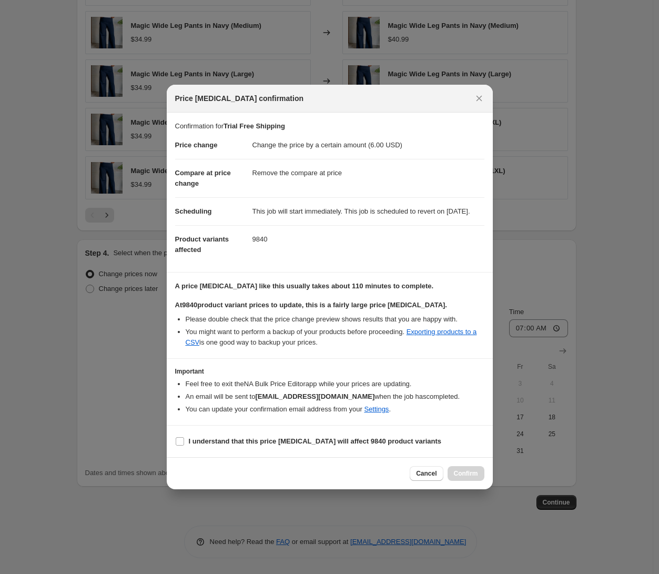
click at [266, 454] on section "I understand that this price [MEDICAL_DATA] will affect 9840 product variants" at bounding box center [330, 441] width 326 height 32
click at [228, 445] on b "I understand that this price [MEDICAL_DATA] will affect 9840 product variants" at bounding box center [315, 441] width 253 height 8
click at [184, 445] on input "I understand that this price [MEDICAL_DATA] will affect 9840 product variants" at bounding box center [180, 441] width 8 height 8
checkbox input "true"
click at [456, 478] on span "Confirm" at bounding box center [466, 473] width 24 height 8
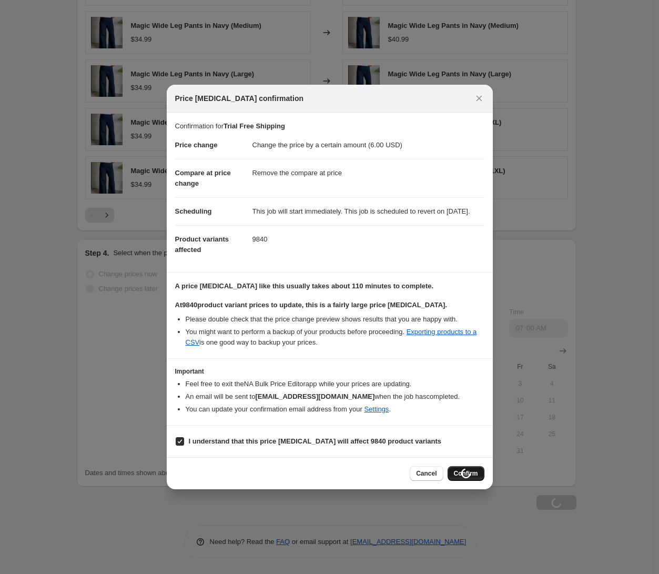
type input "Trial Free Shipping"
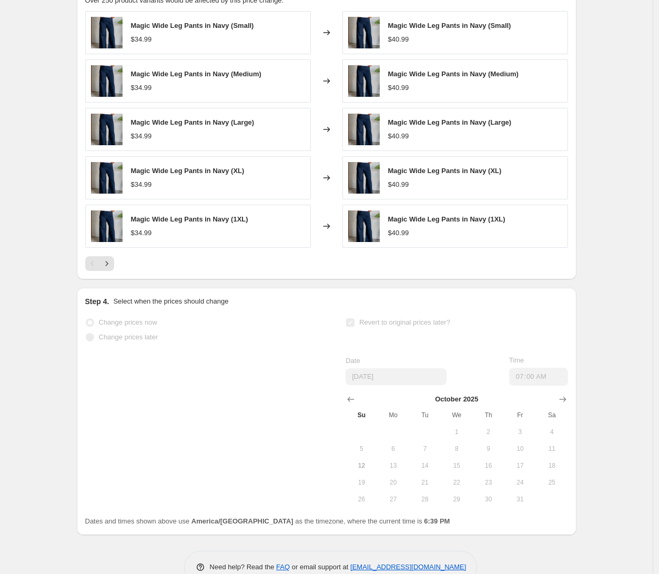
scroll to position [849, 0]
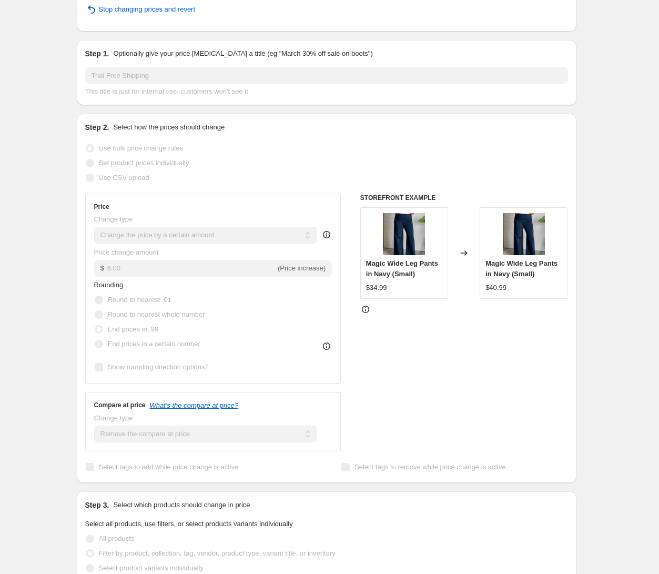
scroll to position [0, 0]
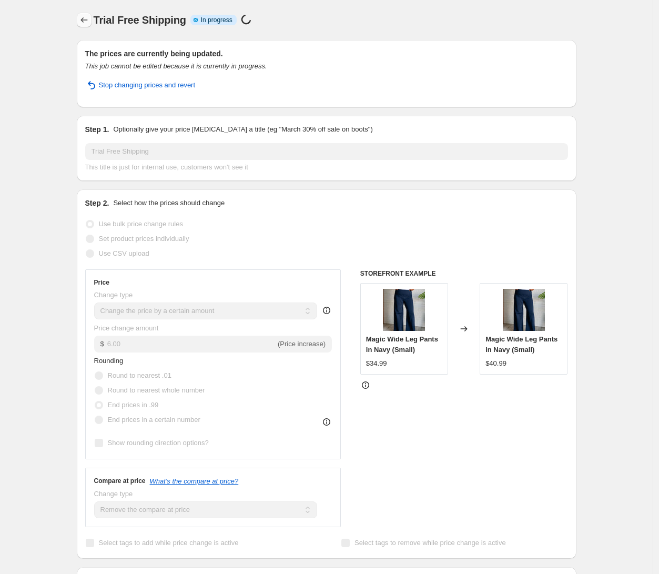
click at [88, 24] on icon "Price change jobs" at bounding box center [84, 20] width 11 height 11
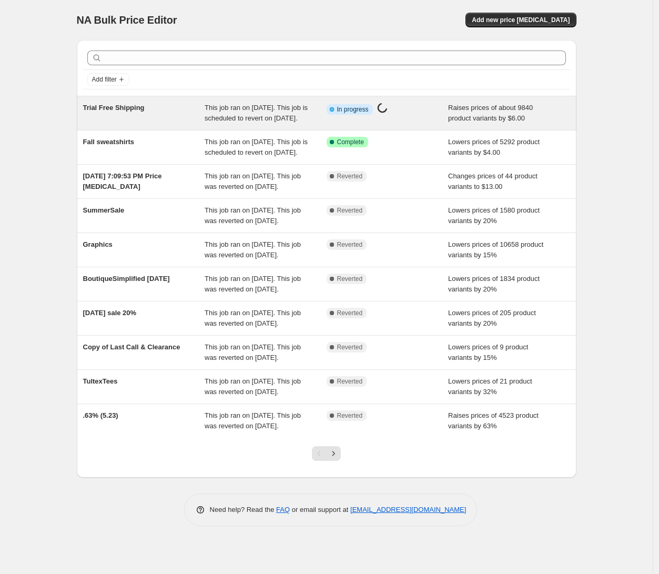
click at [504, 116] on span "Raises prices of about 9840 product variants by $6.00" at bounding box center [490, 113] width 85 height 18
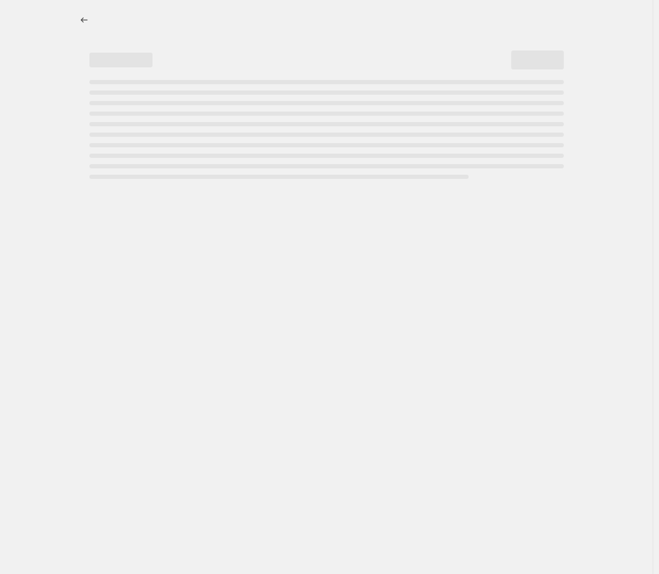
select select "by"
select select "remove"
select select "vendor"
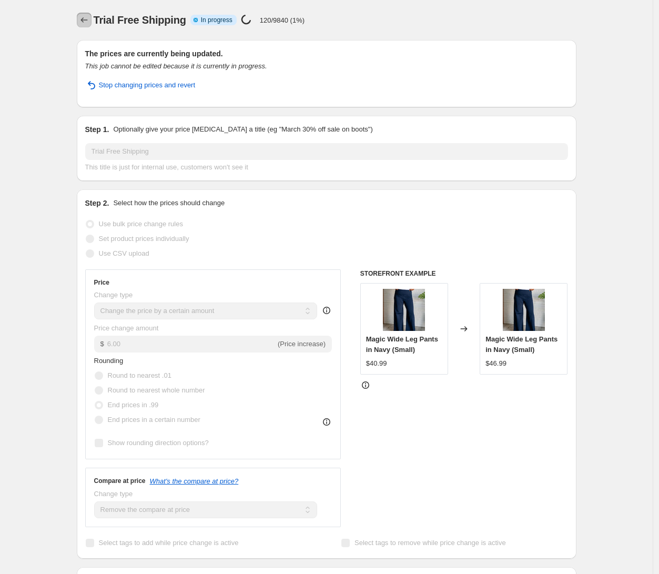
click at [88, 23] on icon "Price change jobs" at bounding box center [84, 20] width 11 height 11
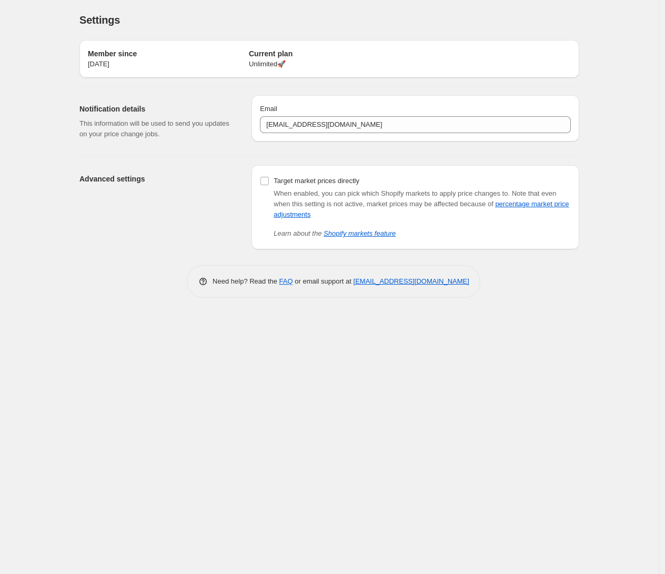
drag, startPoint x: 485, startPoint y: 283, endPoint x: 353, endPoint y: 287, distance: 132.6
click at [353, 287] on div "Need help? Read the FAQ or email support at [EMAIL_ADDRESS][DOMAIN_NAME]" at bounding box center [333, 281] width 293 height 33
click at [280, 285] on link "FAQ" at bounding box center [286, 281] width 14 height 8
drag, startPoint x: 482, startPoint y: 282, endPoint x: 353, endPoint y: 287, distance: 128.9
click at [353, 285] on div "Need help? Read the FAQ or email support at [EMAIL_ADDRESS][DOMAIN_NAME]" at bounding box center [333, 281] width 293 height 33
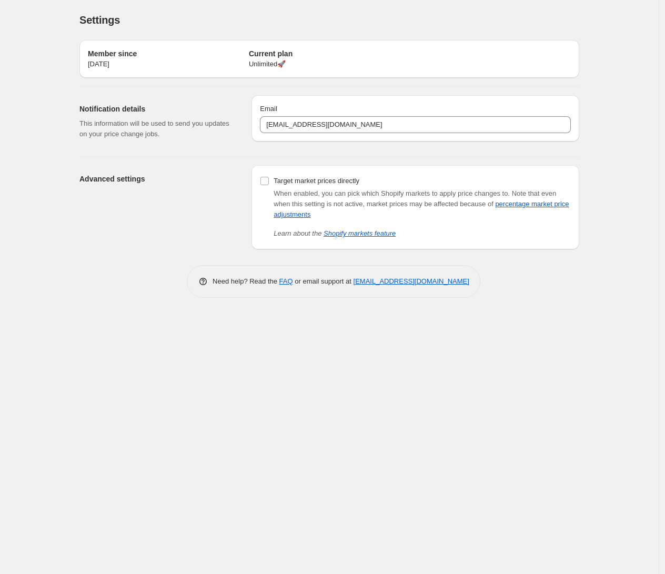
copy link "[EMAIL_ADDRESS][DOMAIN_NAME]"
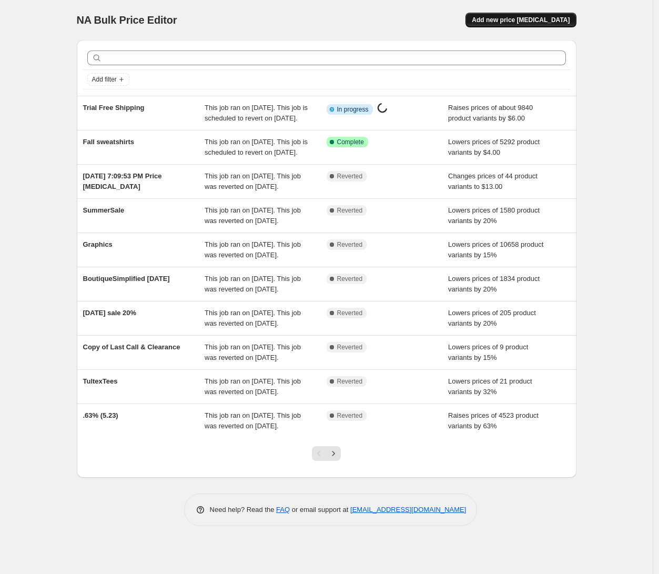
click at [533, 25] on button "Add new price [MEDICAL_DATA]" at bounding box center [520, 20] width 110 height 15
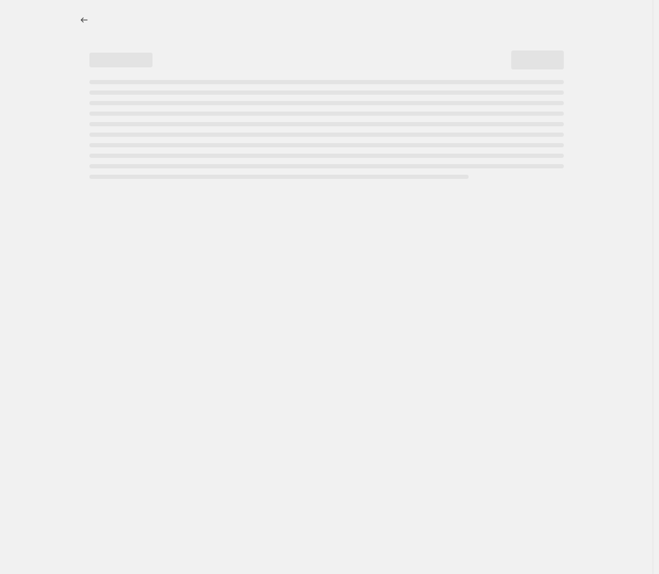
select select "percentage"
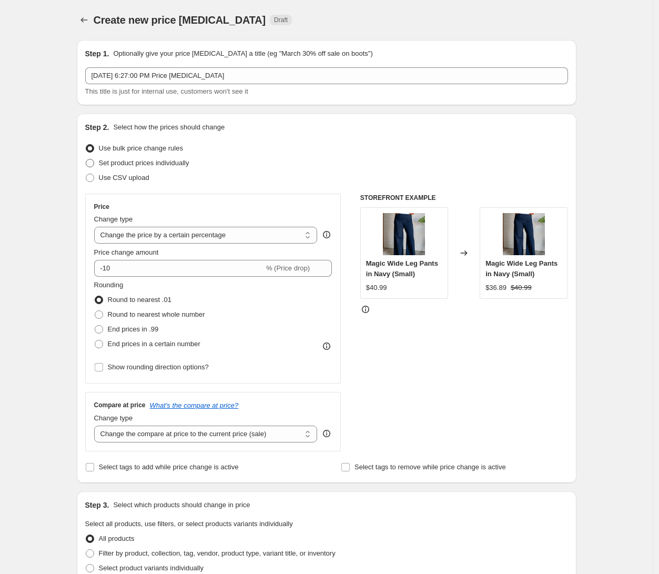
click at [186, 162] on span "Set product prices individually" at bounding box center [144, 163] width 90 height 8
click at [86, 159] on input "Set product prices individually" at bounding box center [86, 159] width 1 height 1
radio input "true"
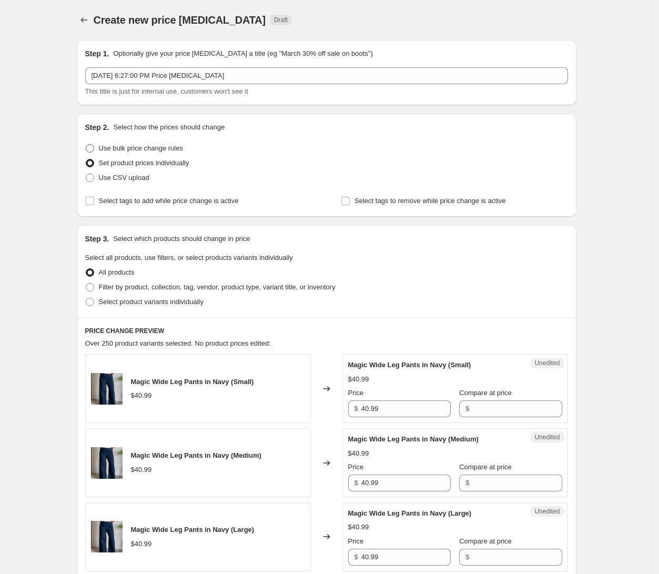
click at [105, 151] on span "Use bulk price change rules" at bounding box center [141, 148] width 84 height 8
click at [86, 145] on input "Use bulk price change rules" at bounding box center [86, 144] width 1 height 1
radio input "true"
select select "percentage"
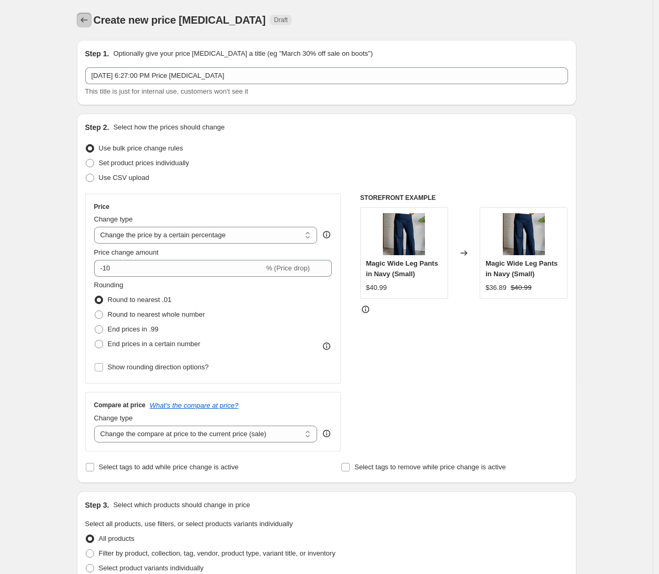
click at [89, 22] on icon "Price change jobs" at bounding box center [84, 20] width 11 height 11
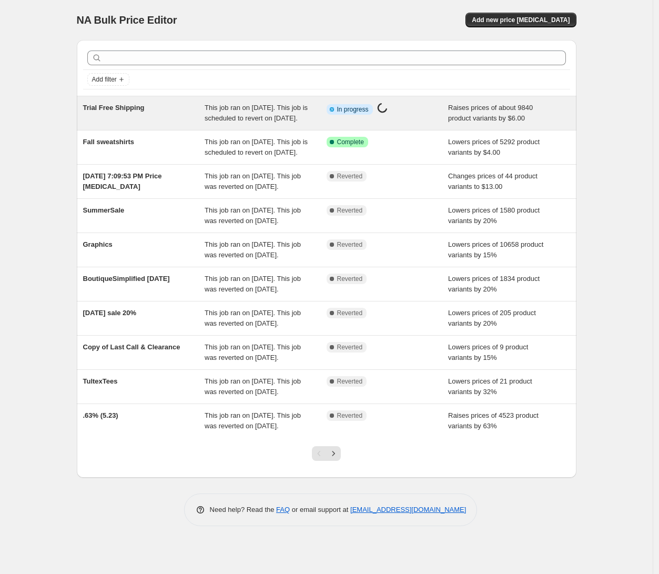
click at [406, 124] on div "Info Partially complete In progress Price [MEDICAL_DATA] in progress..." at bounding box center [388, 113] width 122 height 21
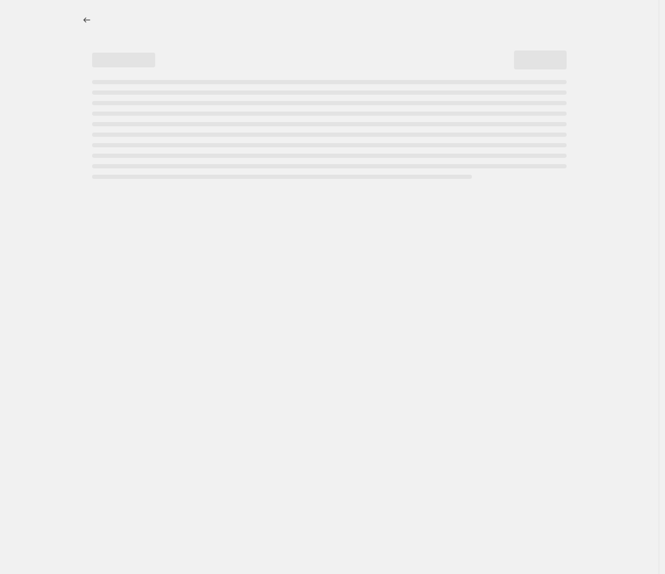
select select "by"
select select "remove"
select select "vendor"
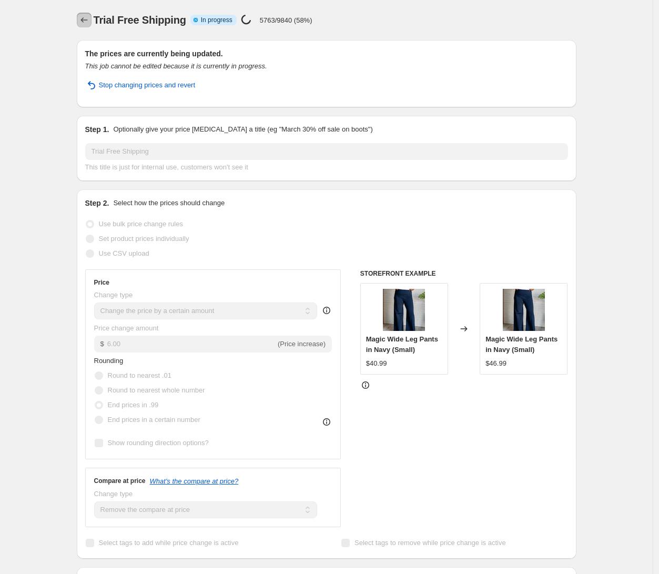
click at [89, 22] on icon "Price change jobs" at bounding box center [84, 20] width 11 height 11
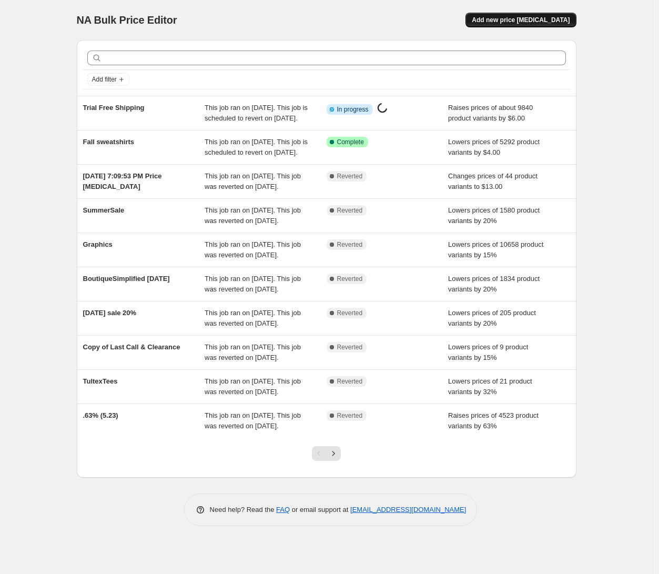
click at [525, 24] on span "Add new price [MEDICAL_DATA]" at bounding box center [521, 20] width 98 height 8
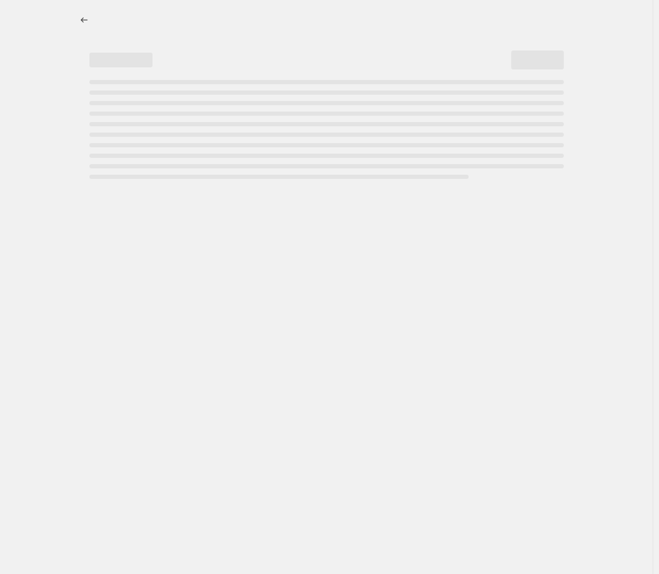
select select "percentage"
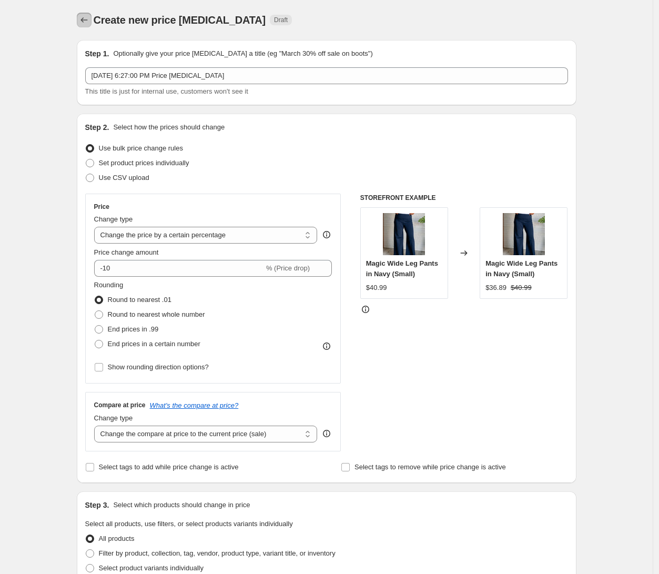
click at [87, 26] on button "Price change jobs" at bounding box center [84, 20] width 15 height 15
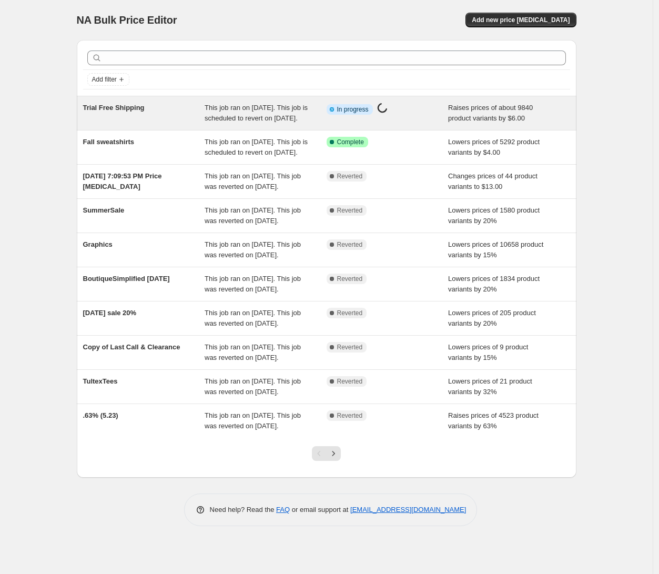
click at [273, 110] on span "This job ran on [DATE]. This job is scheduled to revert on [DATE]." at bounding box center [256, 113] width 103 height 18
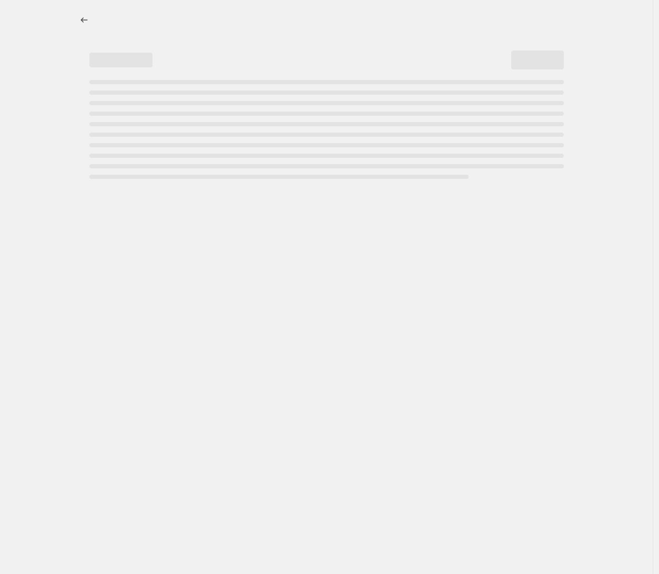
select select "by"
select select "remove"
select select "vendor"
